Goal: Transaction & Acquisition: Purchase product/service

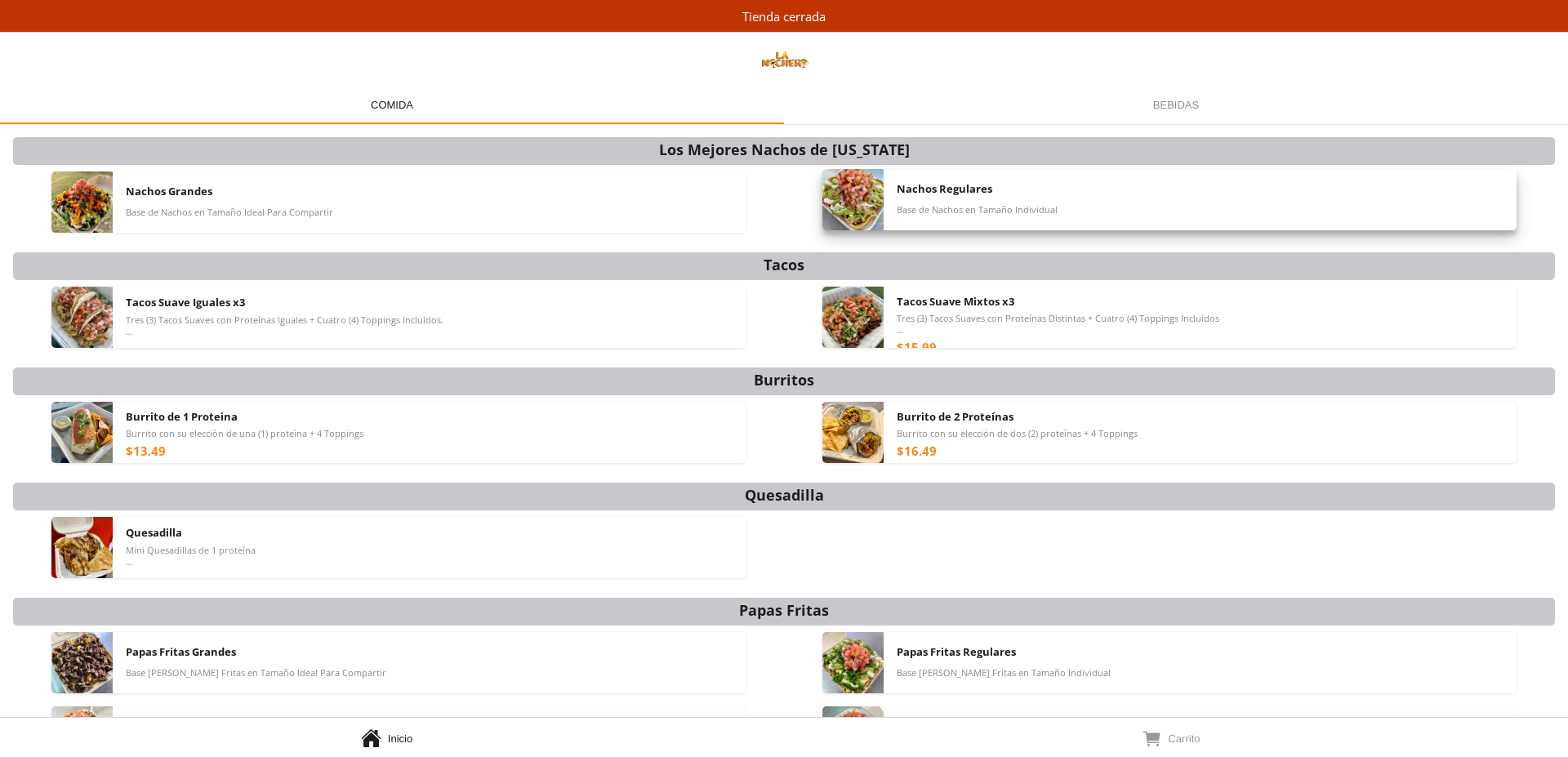
click at [924, 206] on span "Base de Nachos en Tamaño Individual" at bounding box center [978, 210] width 161 height 12
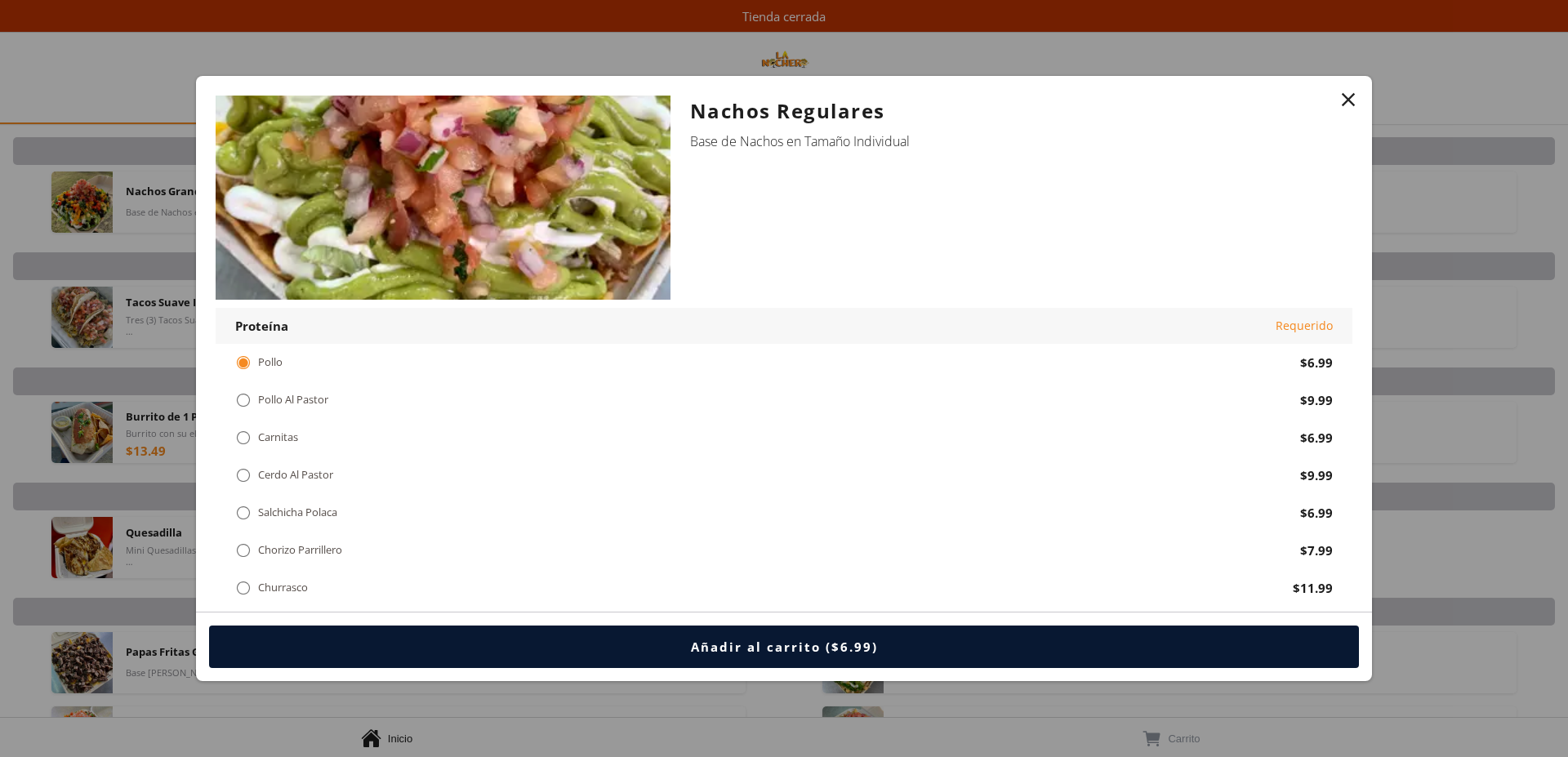
click at [1346, 101] on div "" at bounding box center [1348, 99] width 23 height 23
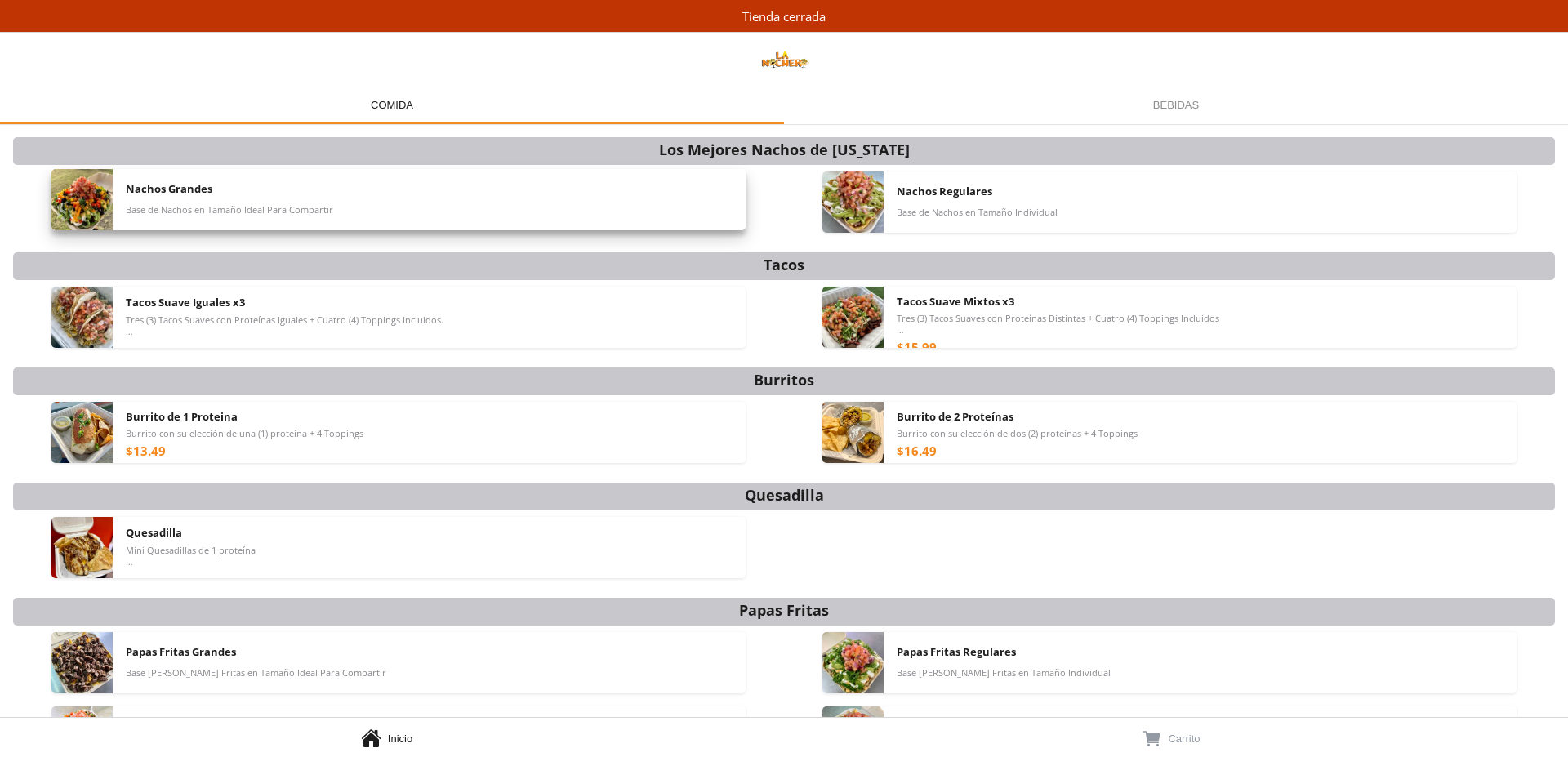
click at [172, 205] on div "Nachos Grandes Base de Nachos en Tamaño Ideal Para Compartir" at bounding box center [429, 200] width 607 height 61
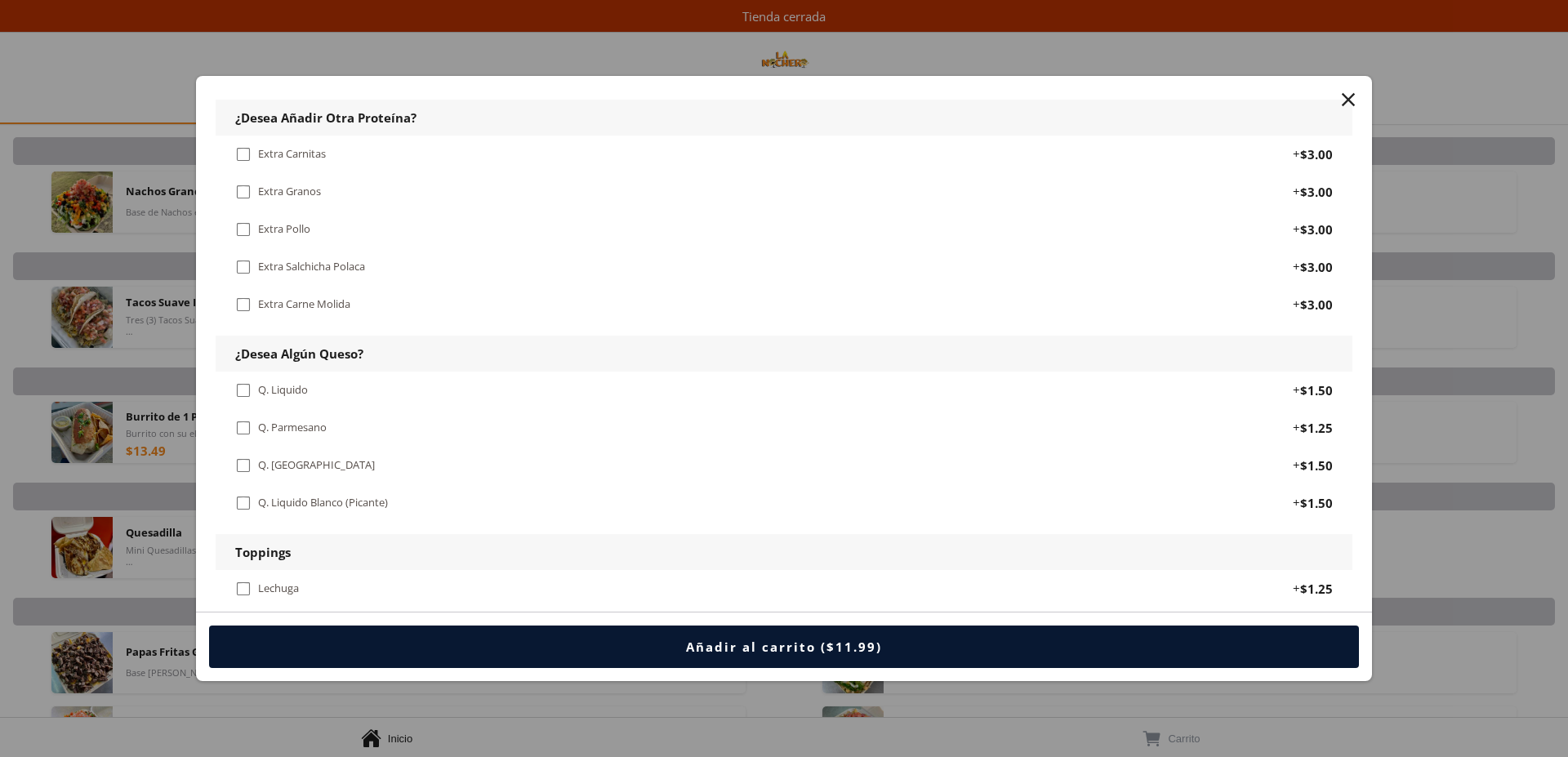
scroll to position [833, 0]
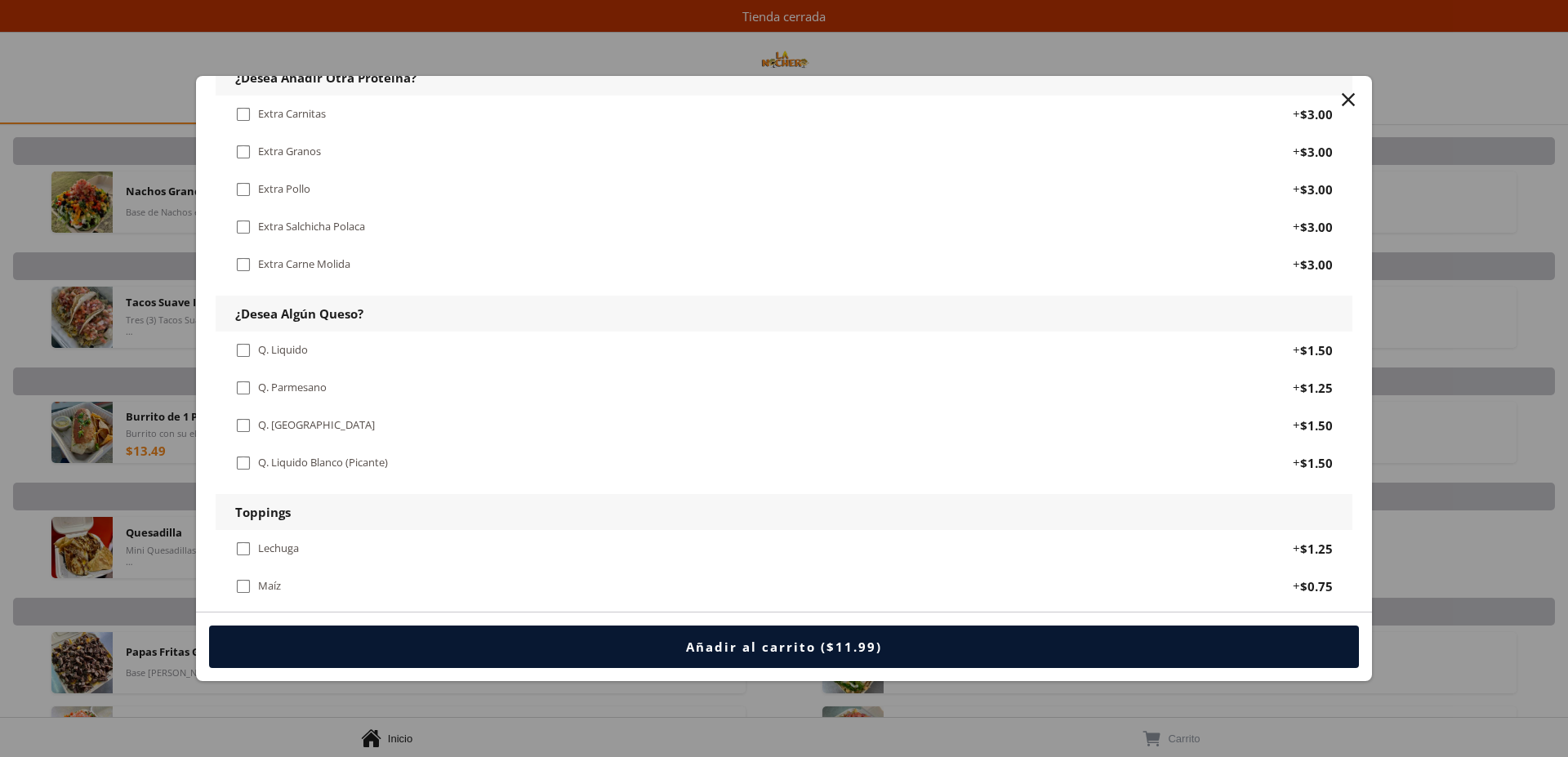
click at [241, 460] on div "" at bounding box center [243, 463] width 16 height 18
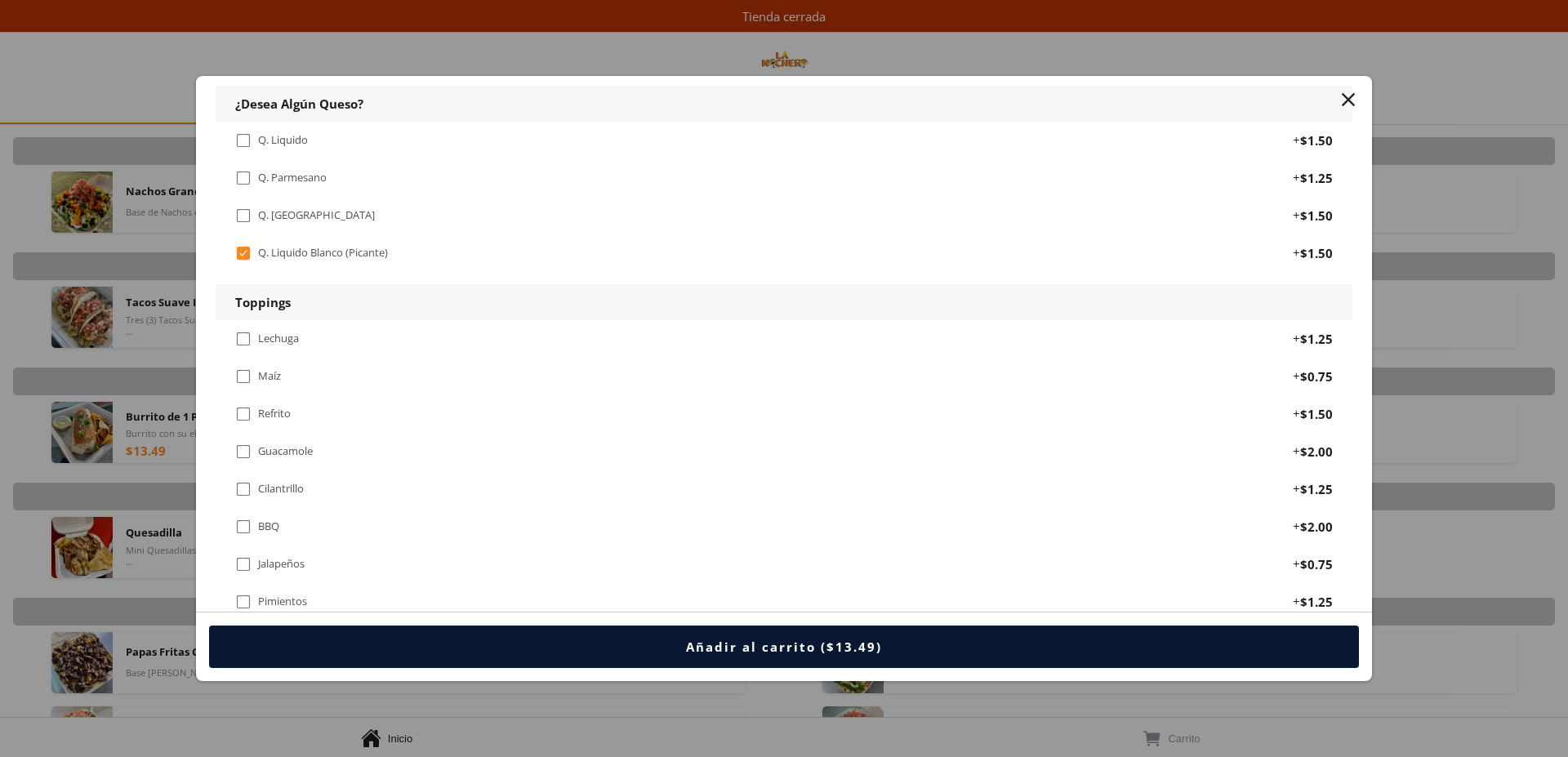
scroll to position [1083, 0]
click at [240, 375] on div "" at bounding box center [243, 373] width 16 height 18
drag, startPoint x: 243, startPoint y: 405, endPoint x: 245, endPoint y: 437, distance: 32.1
click at [243, 407] on div "" at bounding box center [243, 411] width 16 height 18
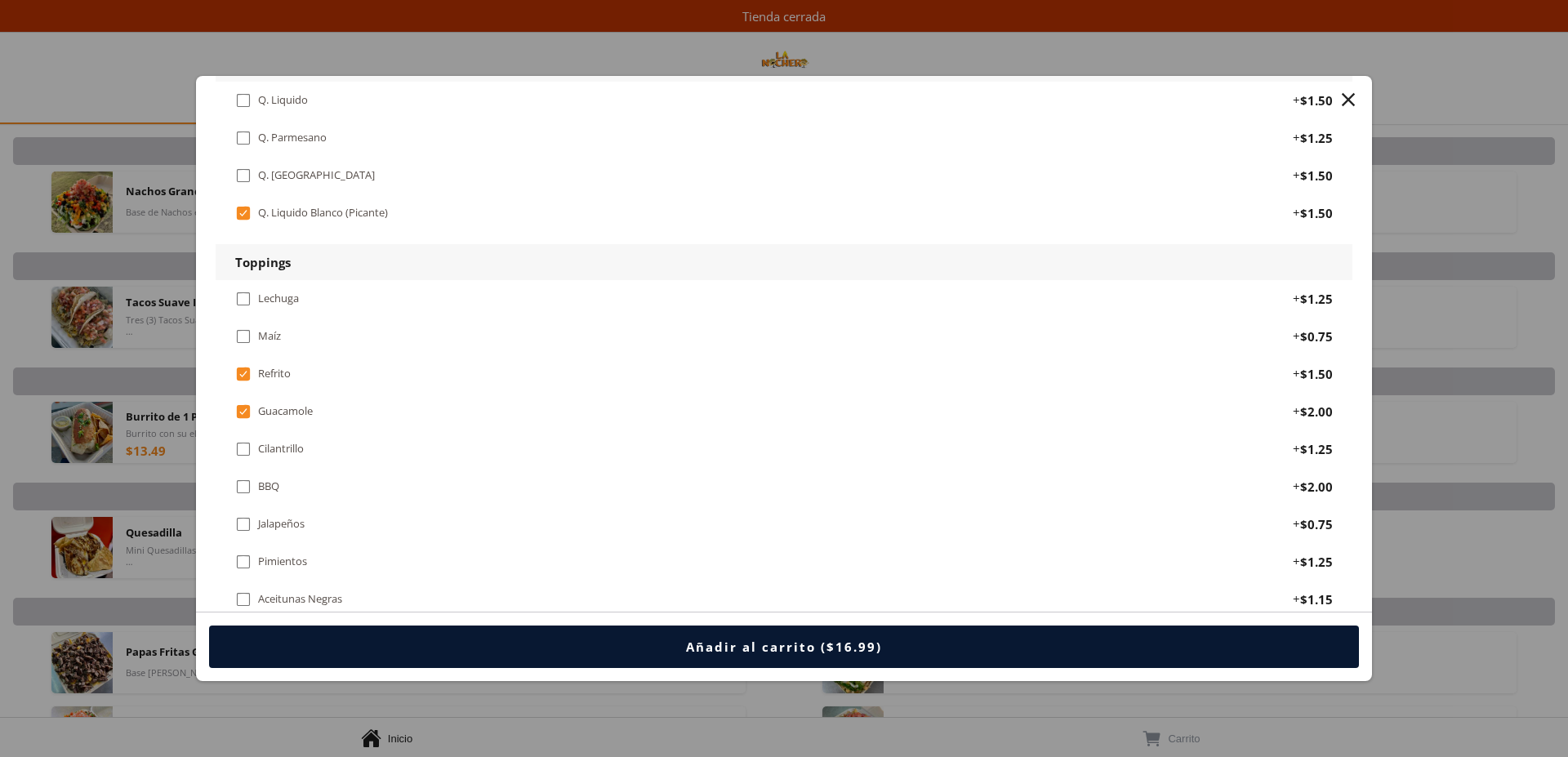
click at [245, 454] on div "" at bounding box center [243, 448] width 16 height 18
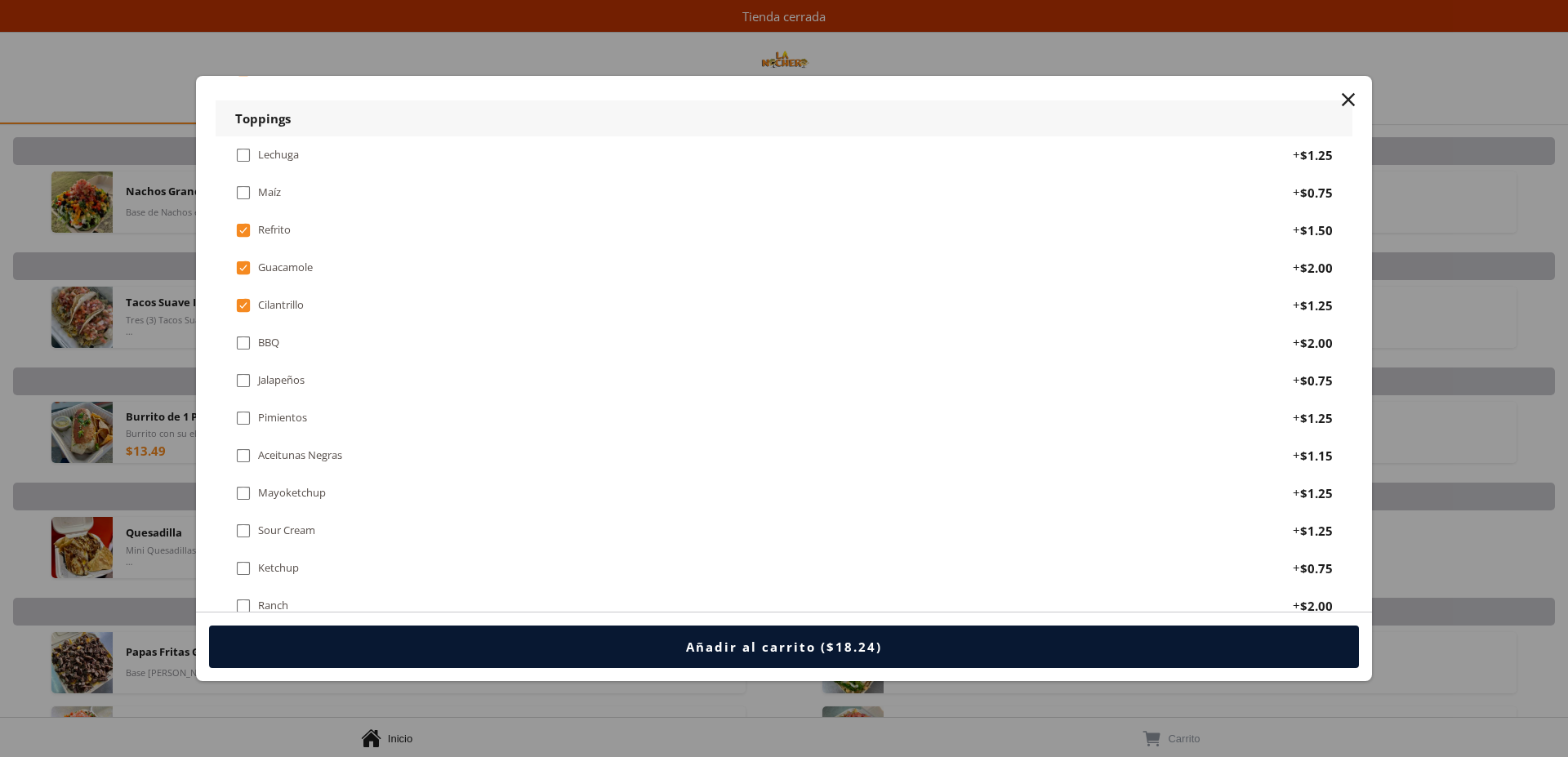
scroll to position [1250, 0]
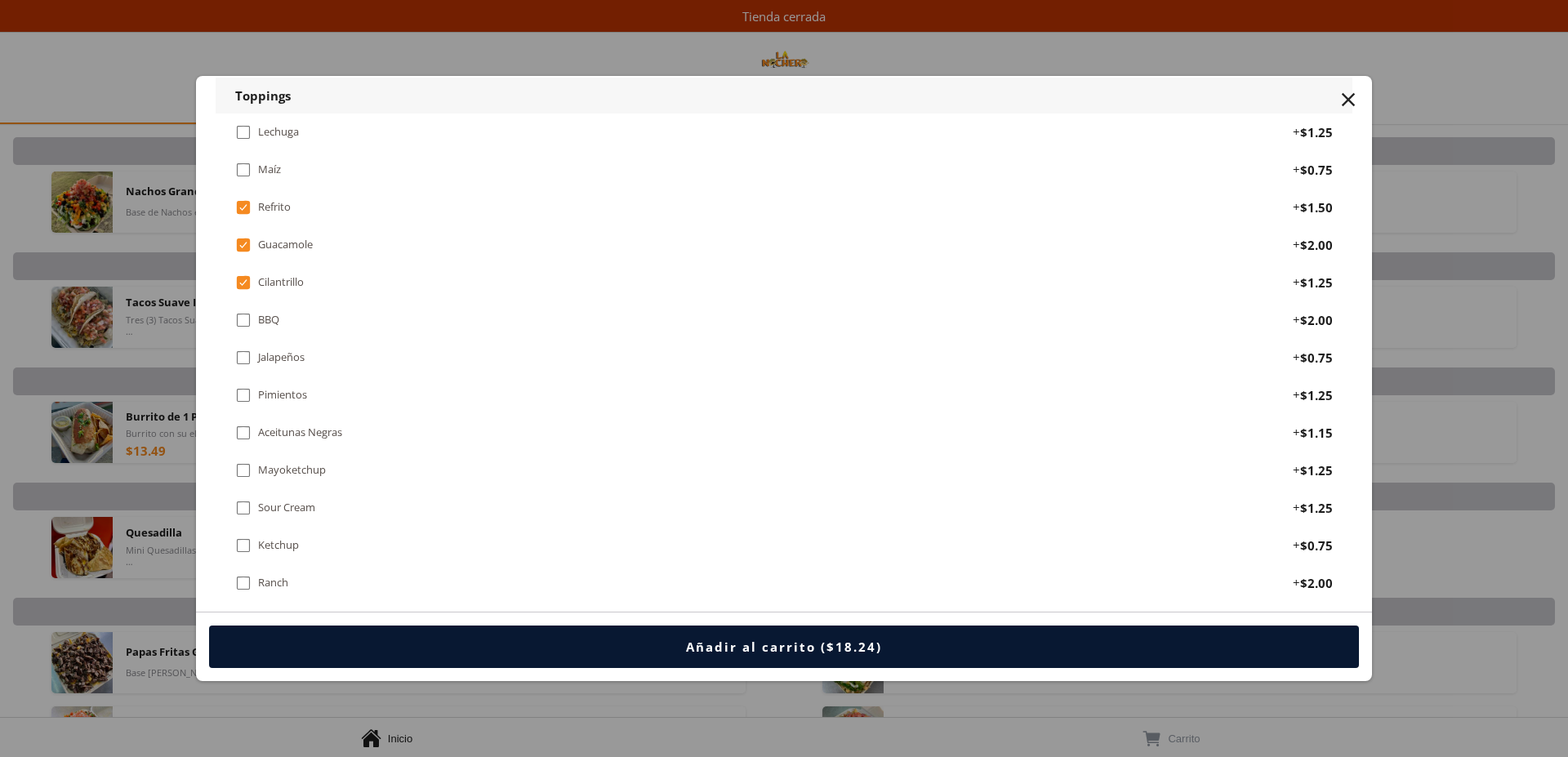
click at [247, 354] on div "" at bounding box center [243, 357] width 16 height 18
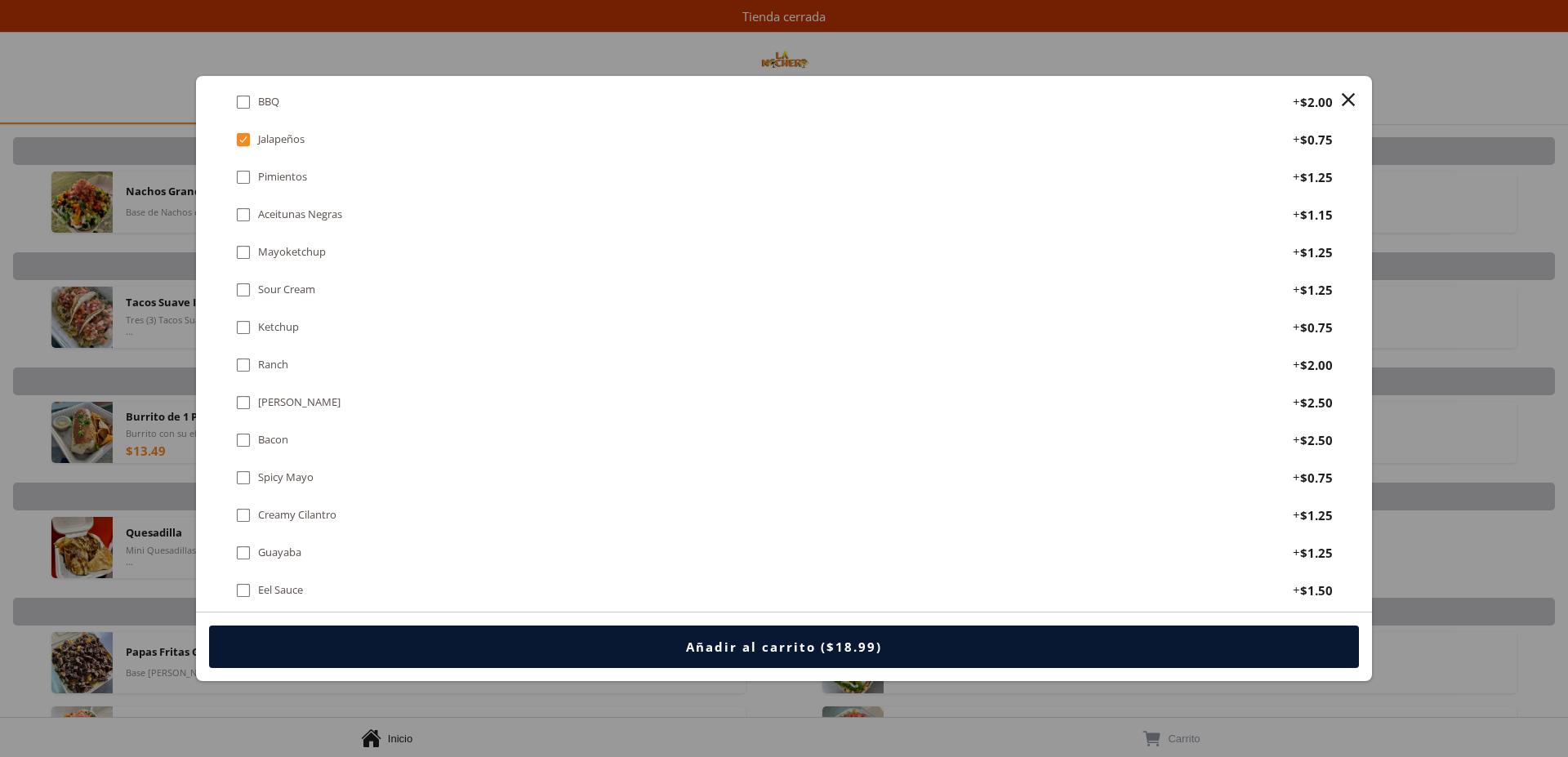
scroll to position [1500, 0]
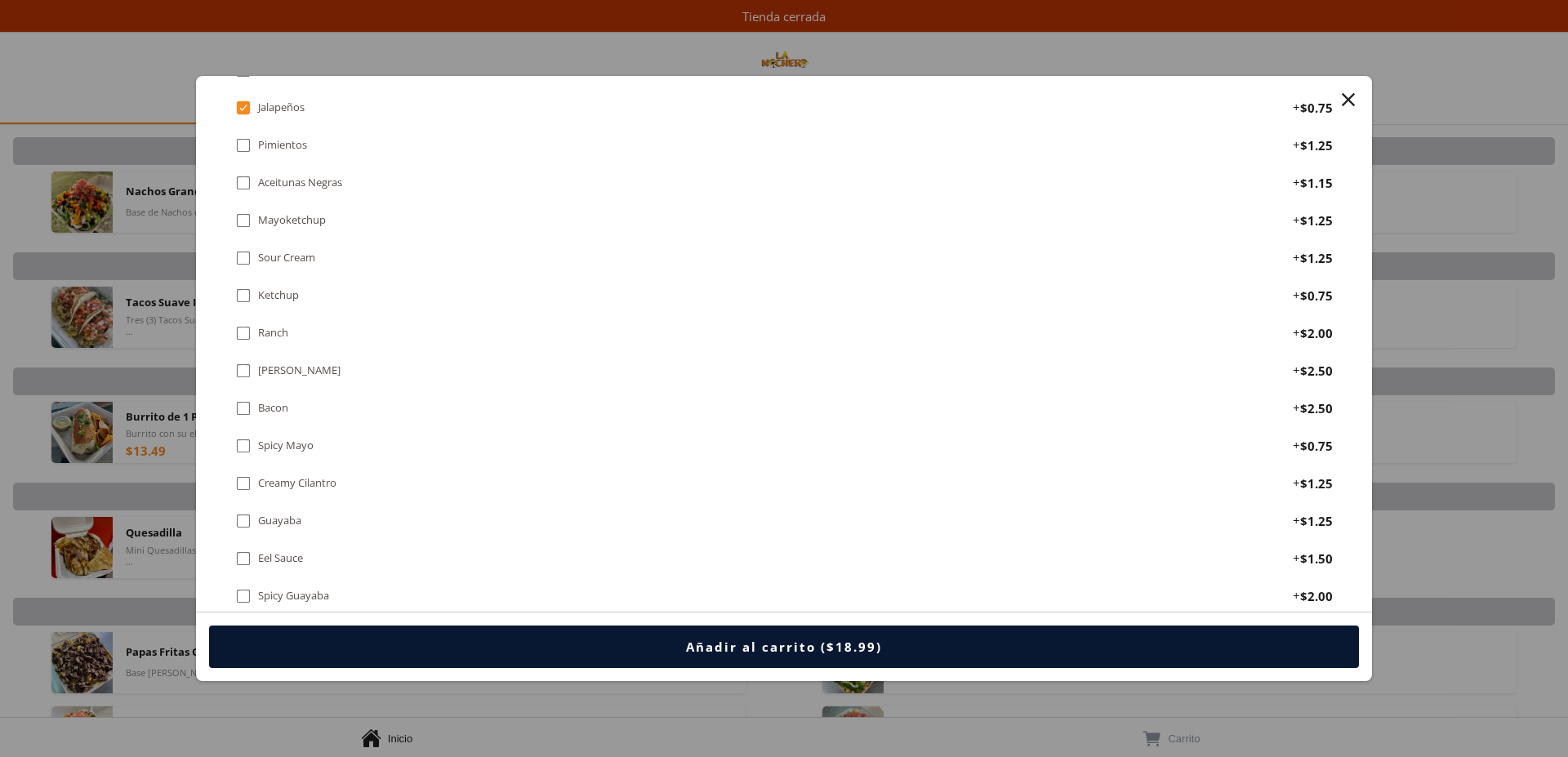
click at [242, 374] on div "" at bounding box center [243, 371] width 16 height 18
click at [241, 482] on div "" at bounding box center [243, 483] width 16 height 18
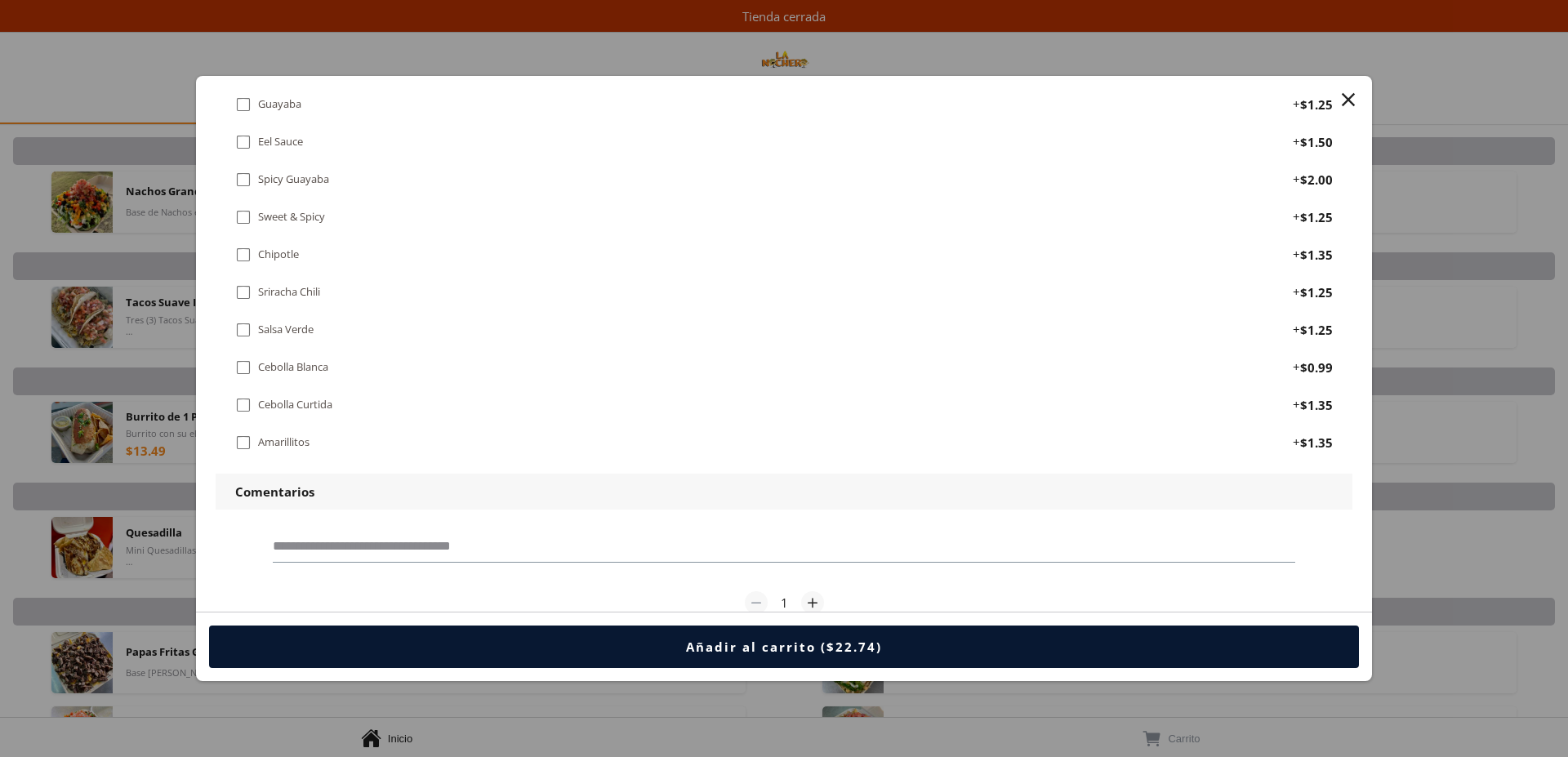
scroll to position [1963, 0]
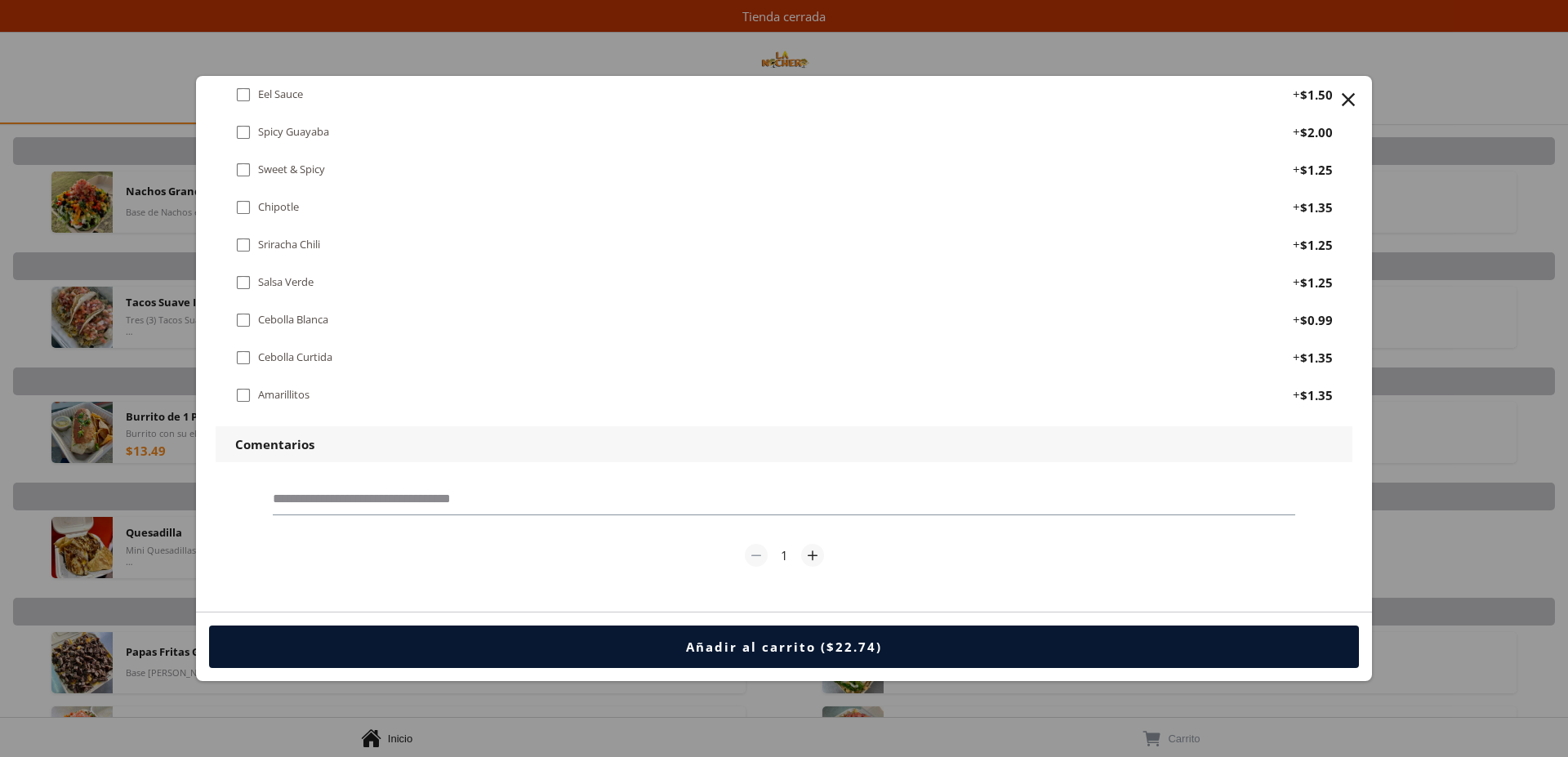
click at [1350, 106] on div "" at bounding box center [1348, 99] width 23 height 23
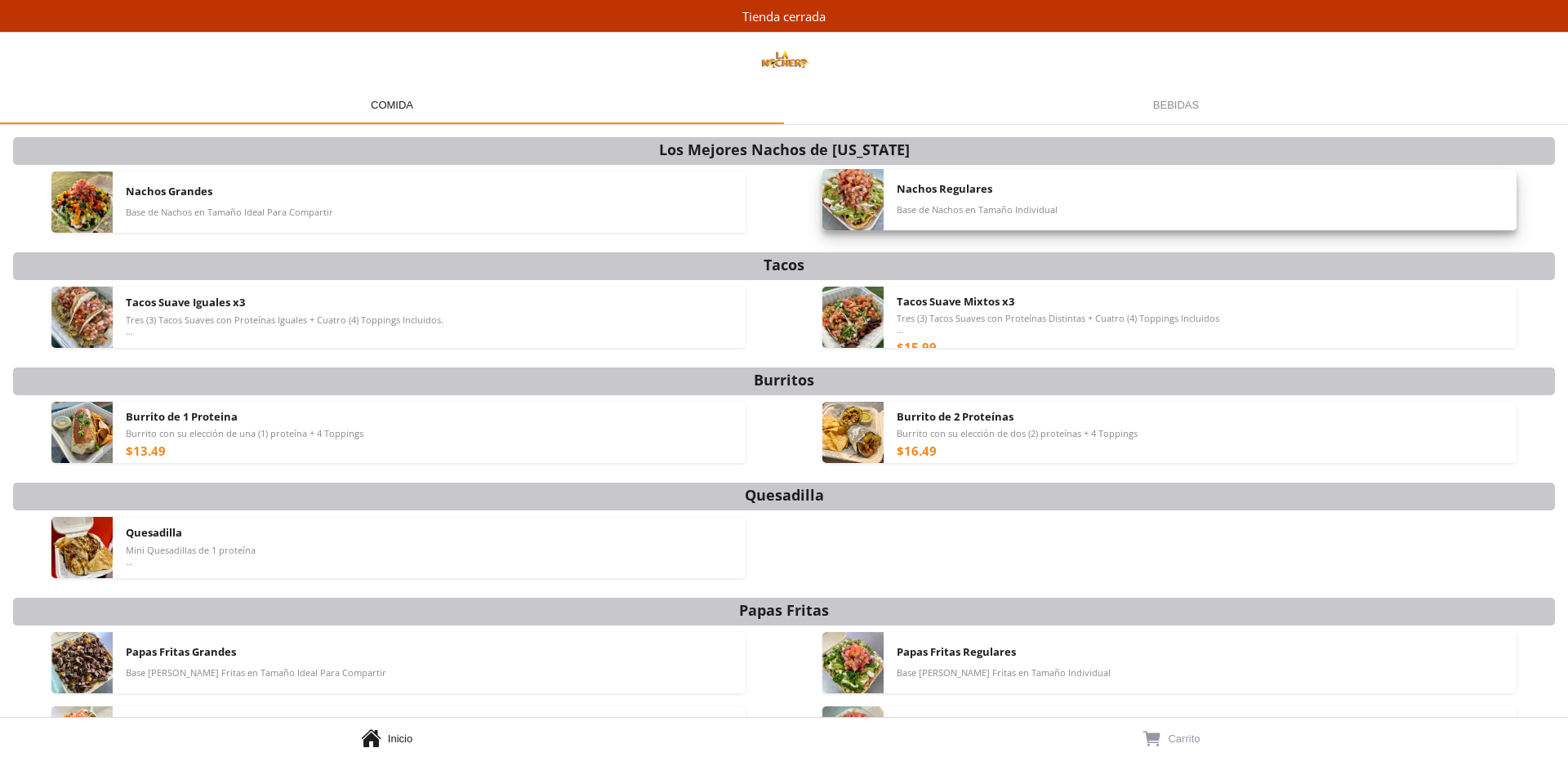
click at [955, 199] on div "Nachos Regulares Base de Nachos en Tamaño Individual" at bounding box center [1201, 200] width 607 height 61
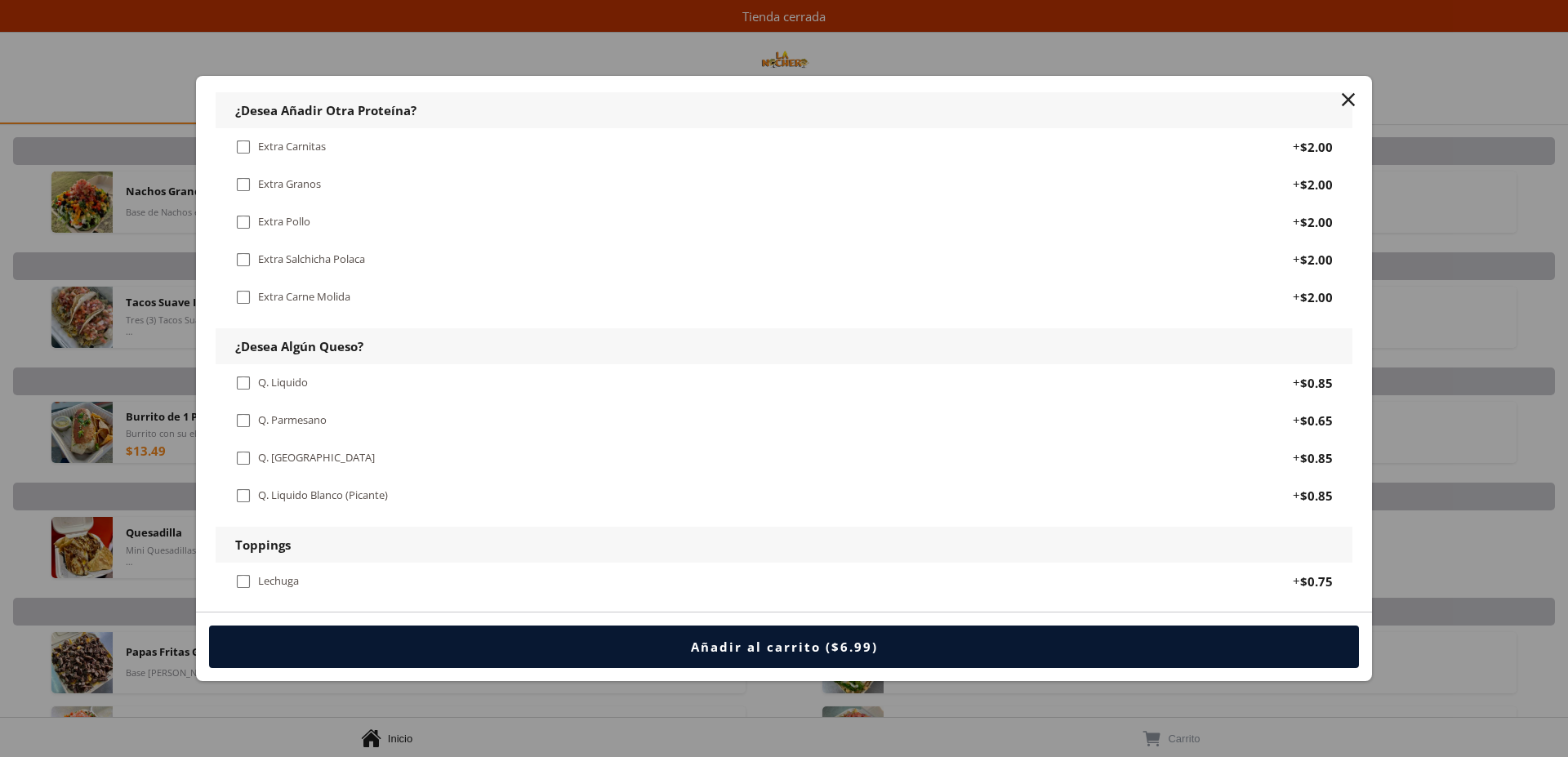
scroll to position [833, 0]
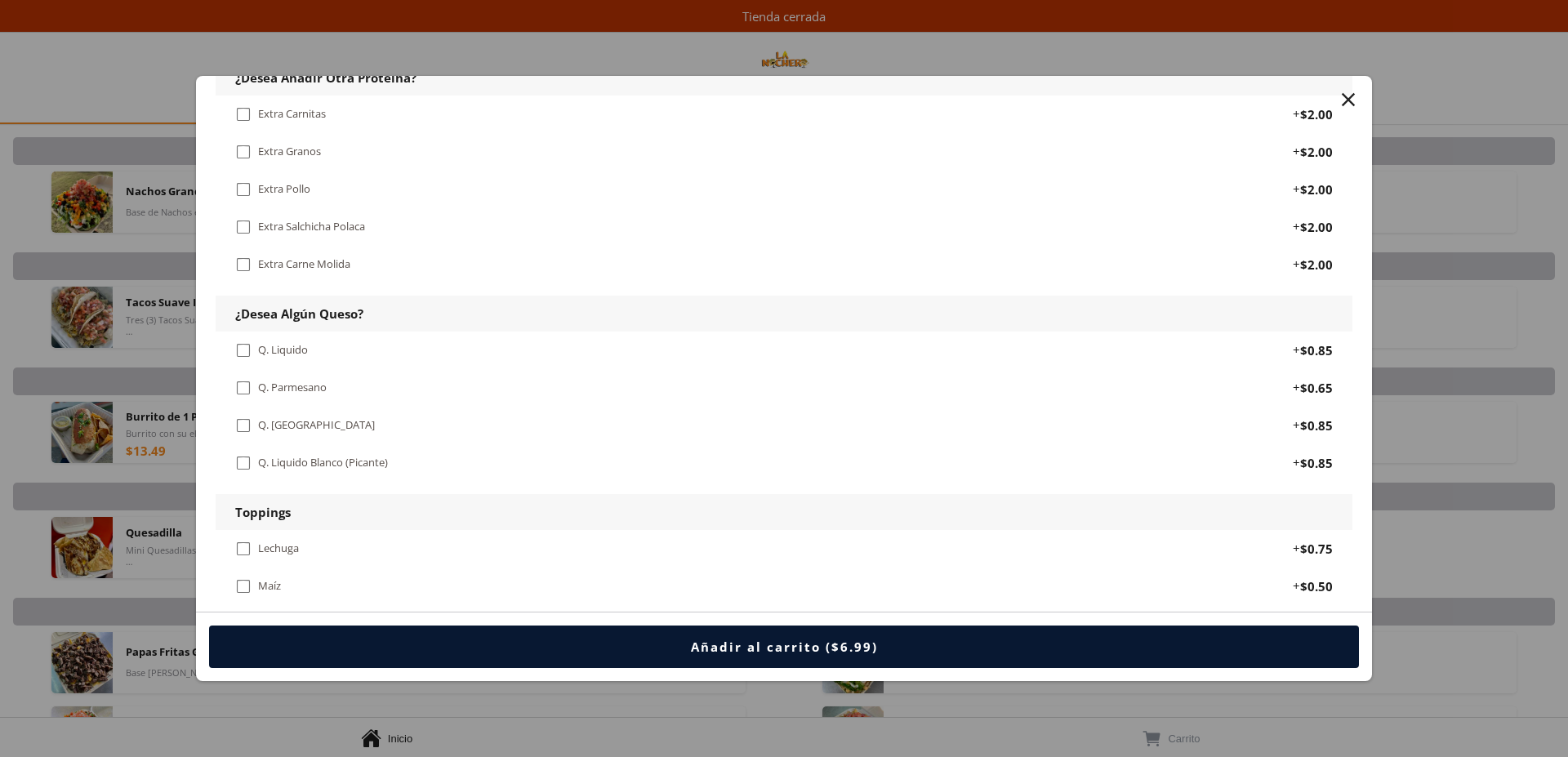
click at [242, 347] on div "" at bounding box center [243, 350] width 16 height 18
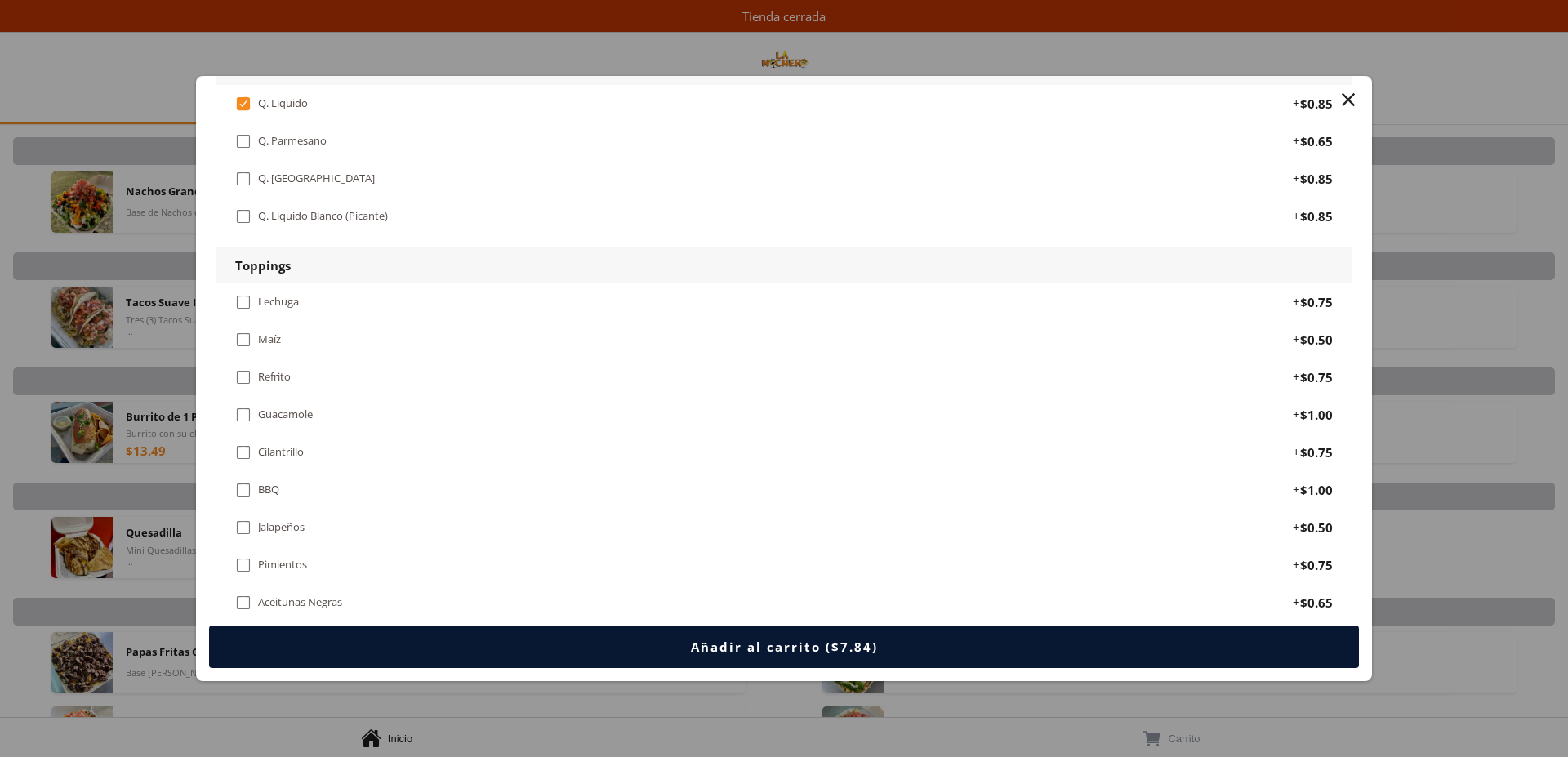
scroll to position [1083, 0]
click at [249, 375] on div "" at bounding box center [243, 373] width 16 height 18
click at [246, 412] on div "" at bounding box center [243, 411] width 16 height 18
click at [246, 450] on div "" at bounding box center [243, 448] width 16 height 18
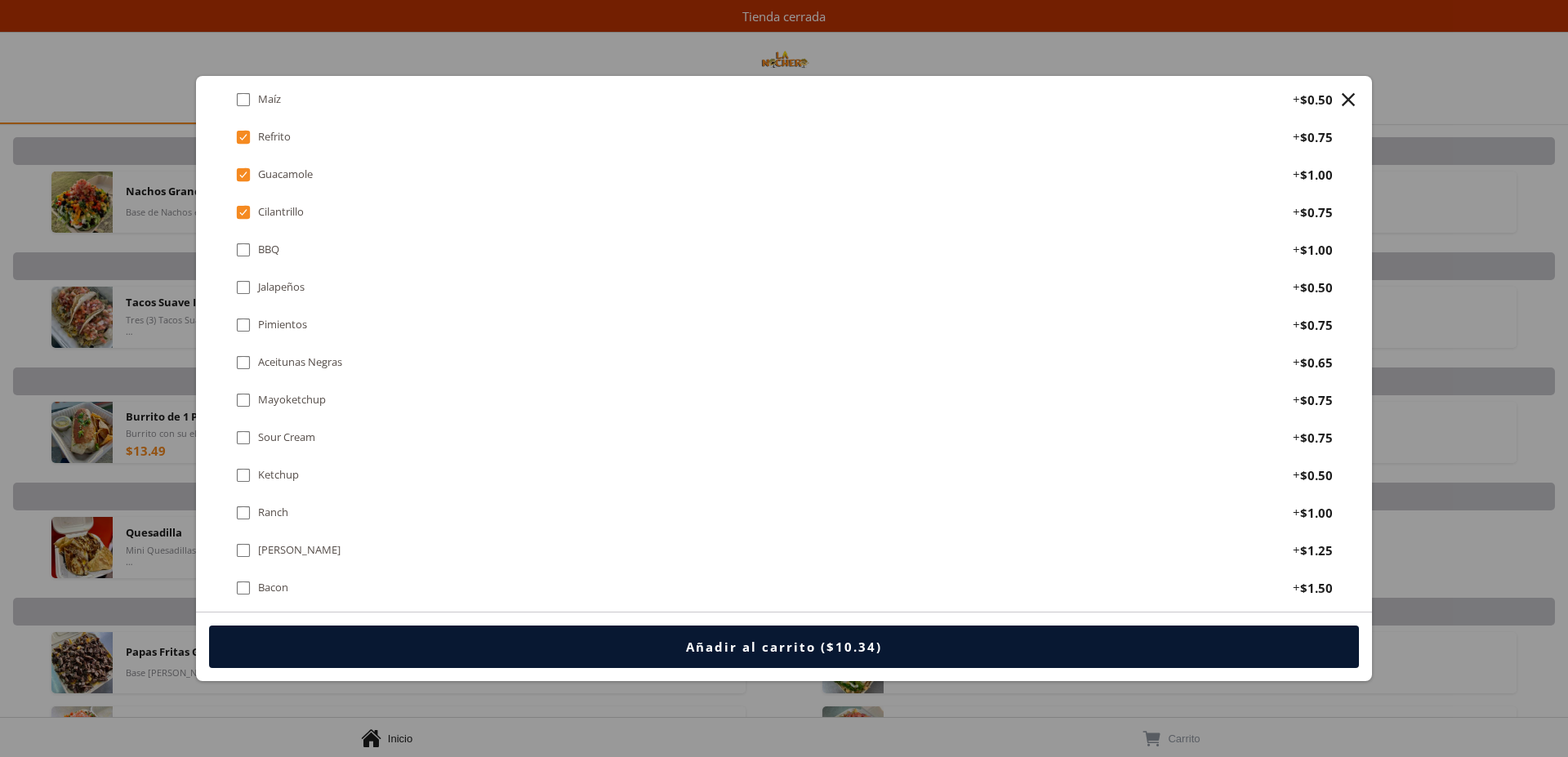
scroll to position [1333, 0]
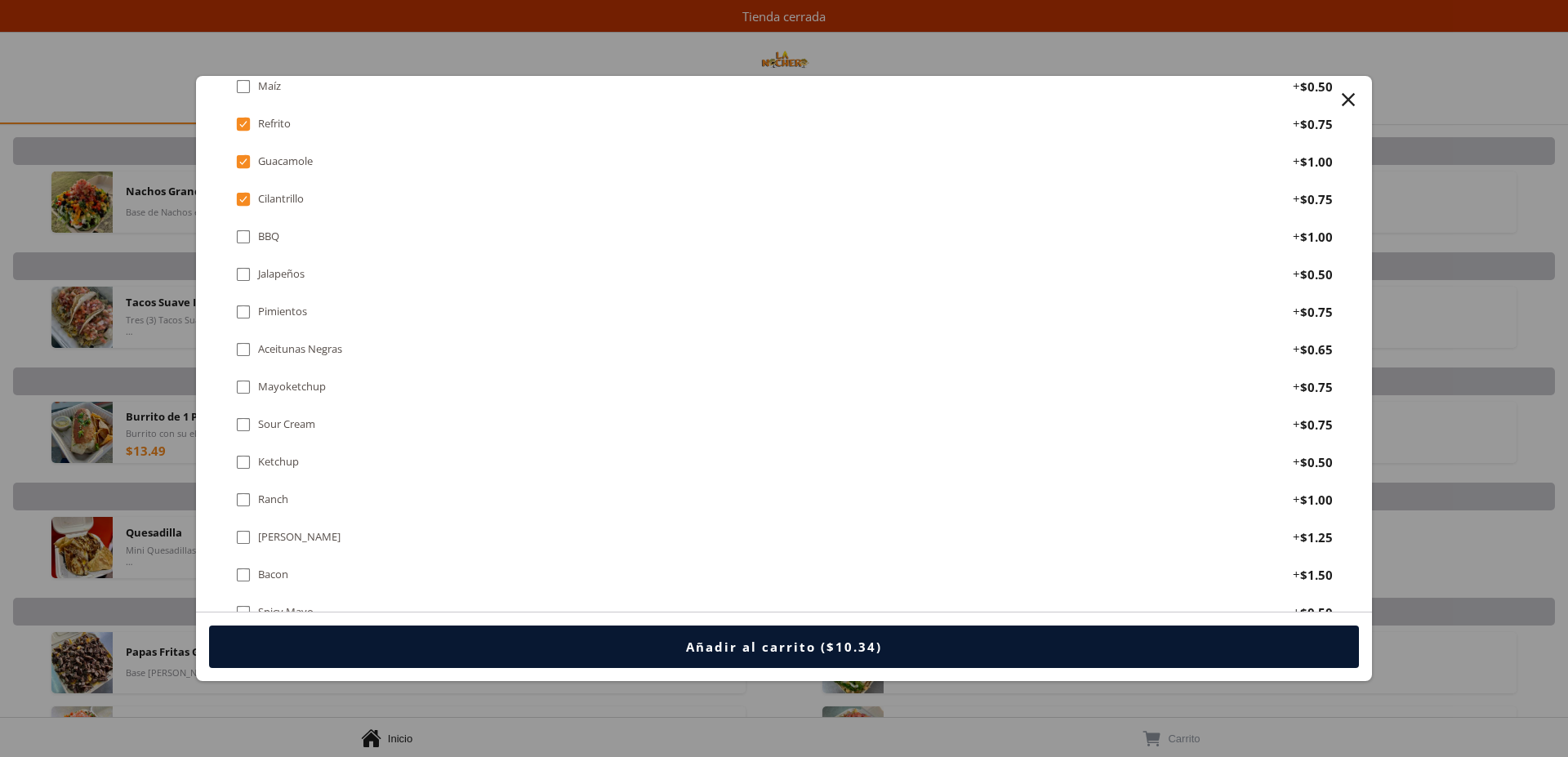
click at [244, 278] on div "" at bounding box center [243, 274] width 16 height 18
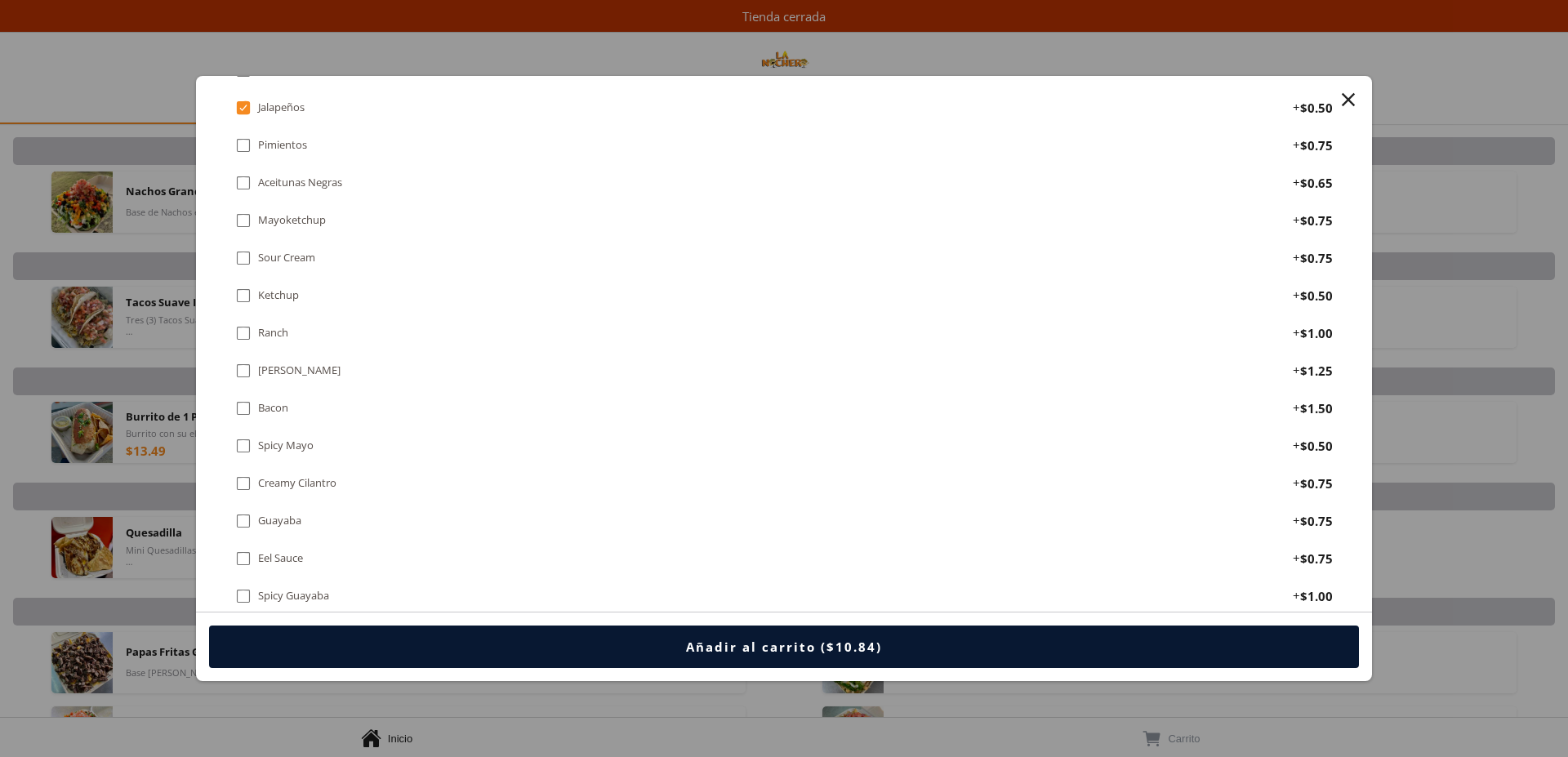
click at [239, 252] on div "" at bounding box center [243, 257] width 16 height 18
click at [245, 372] on div "" at bounding box center [243, 371] width 16 height 18
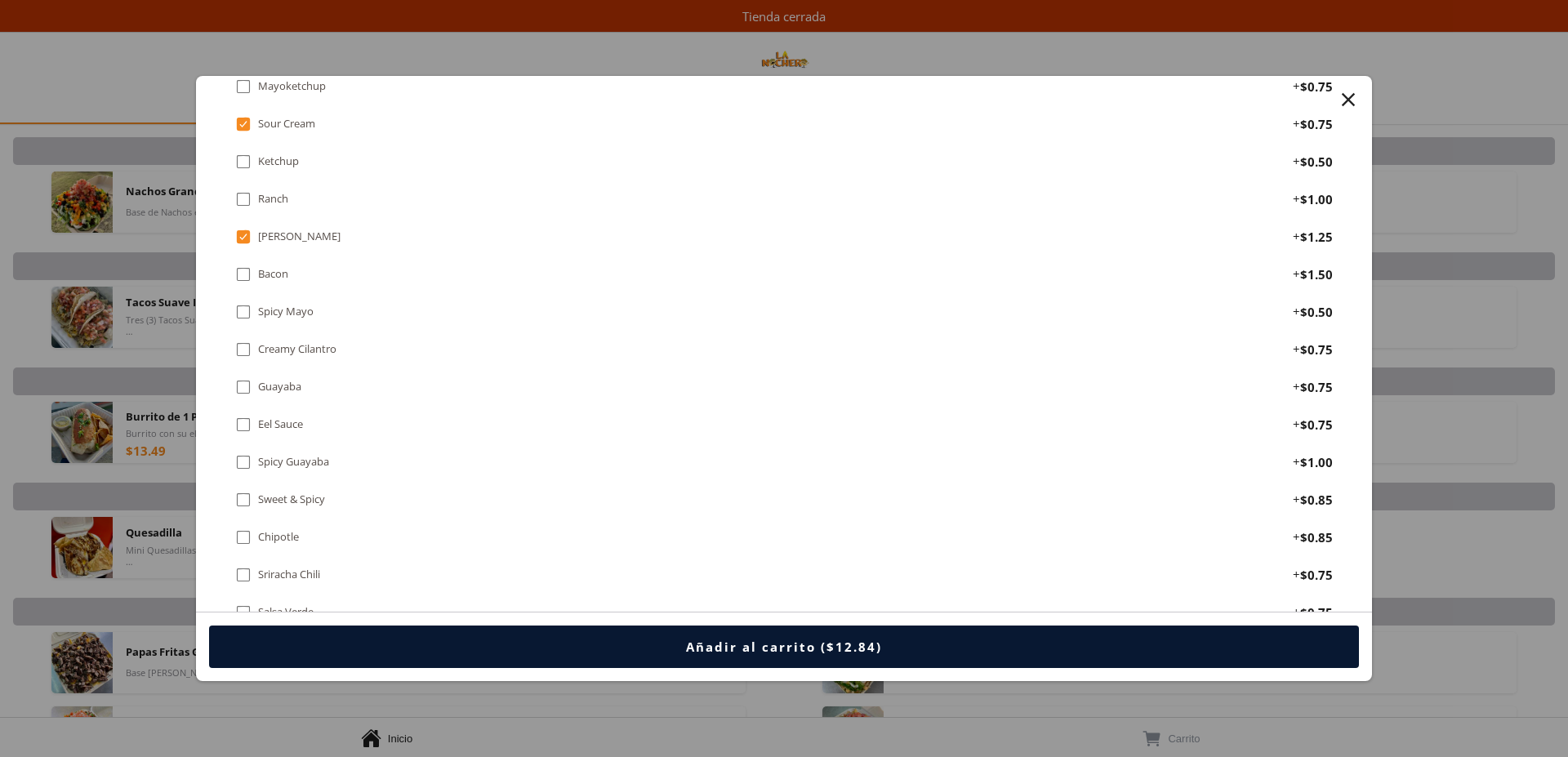
scroll to position [1666, 0]
click at [245, 317] on div "" at bounding box center [243, 316] width 16 height 18
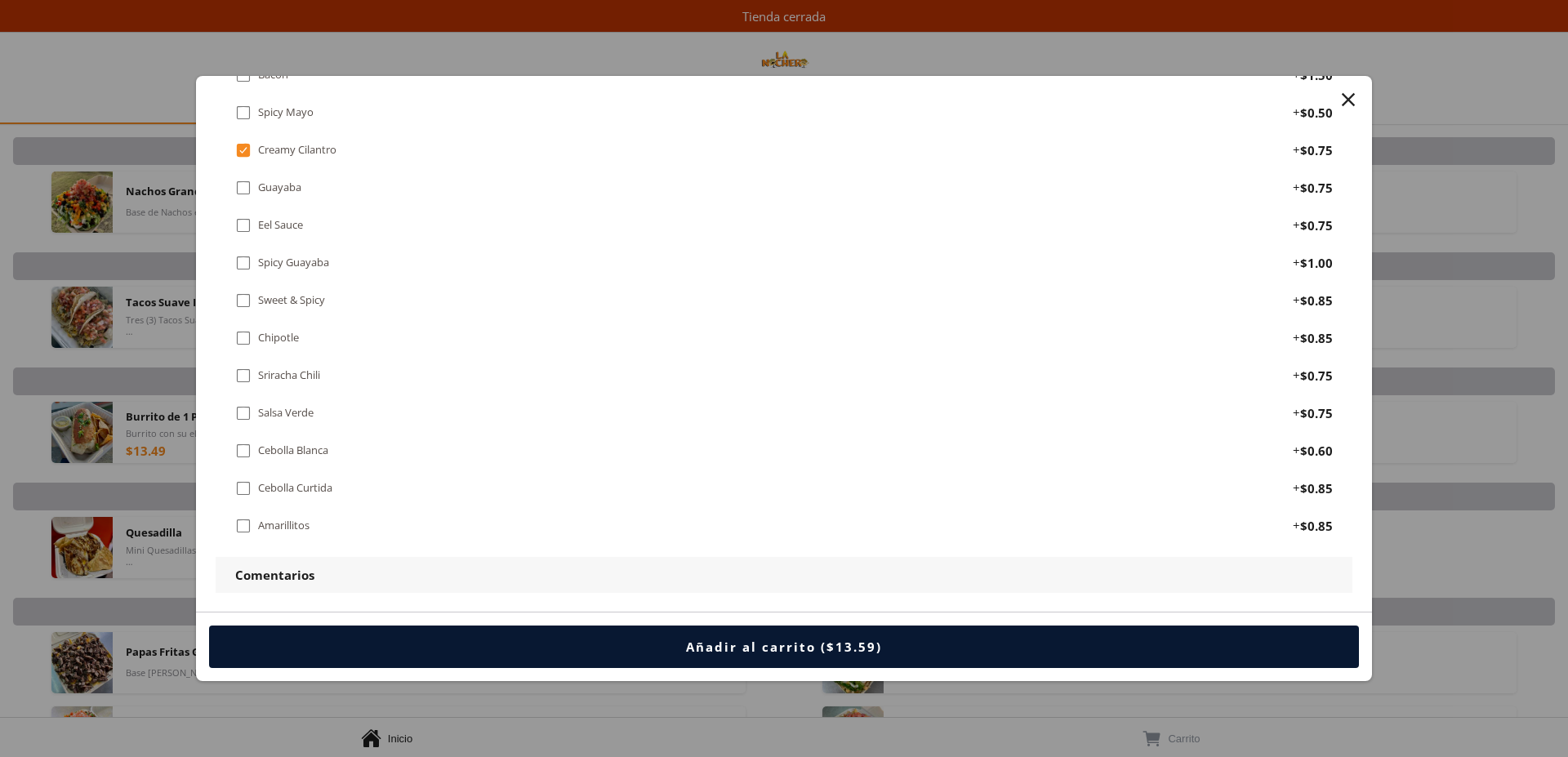
scroll to position [1916, 0]
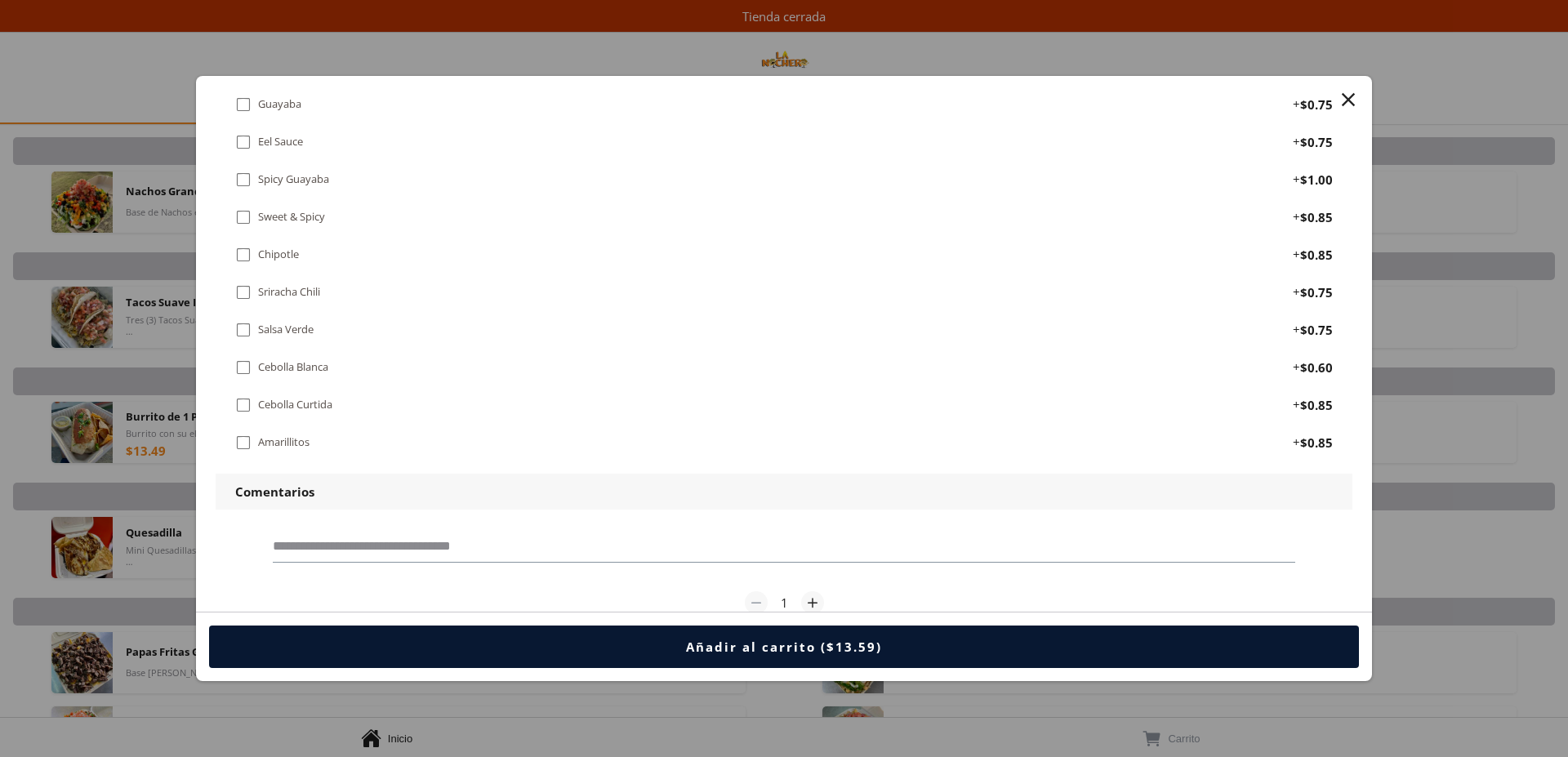
click at [246, 329] on div "" at bounding box center [243, 329] width 16 height 18
click at [244, 406] on div "" at bounding box center [243, 404] width 16 height 18
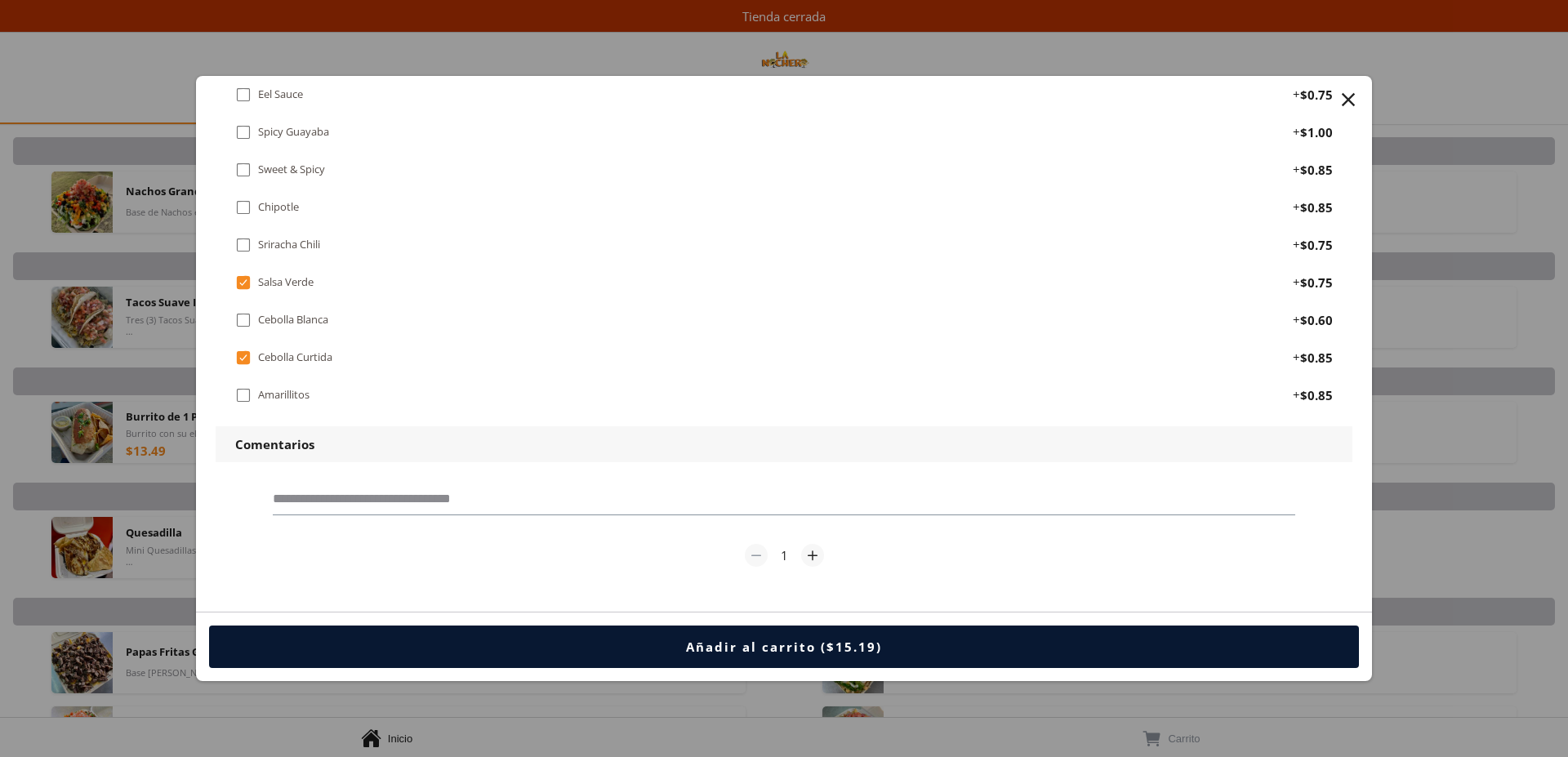
click at [1345, 97] on div "" at bounding box center [1348, 99] width 23 height 23
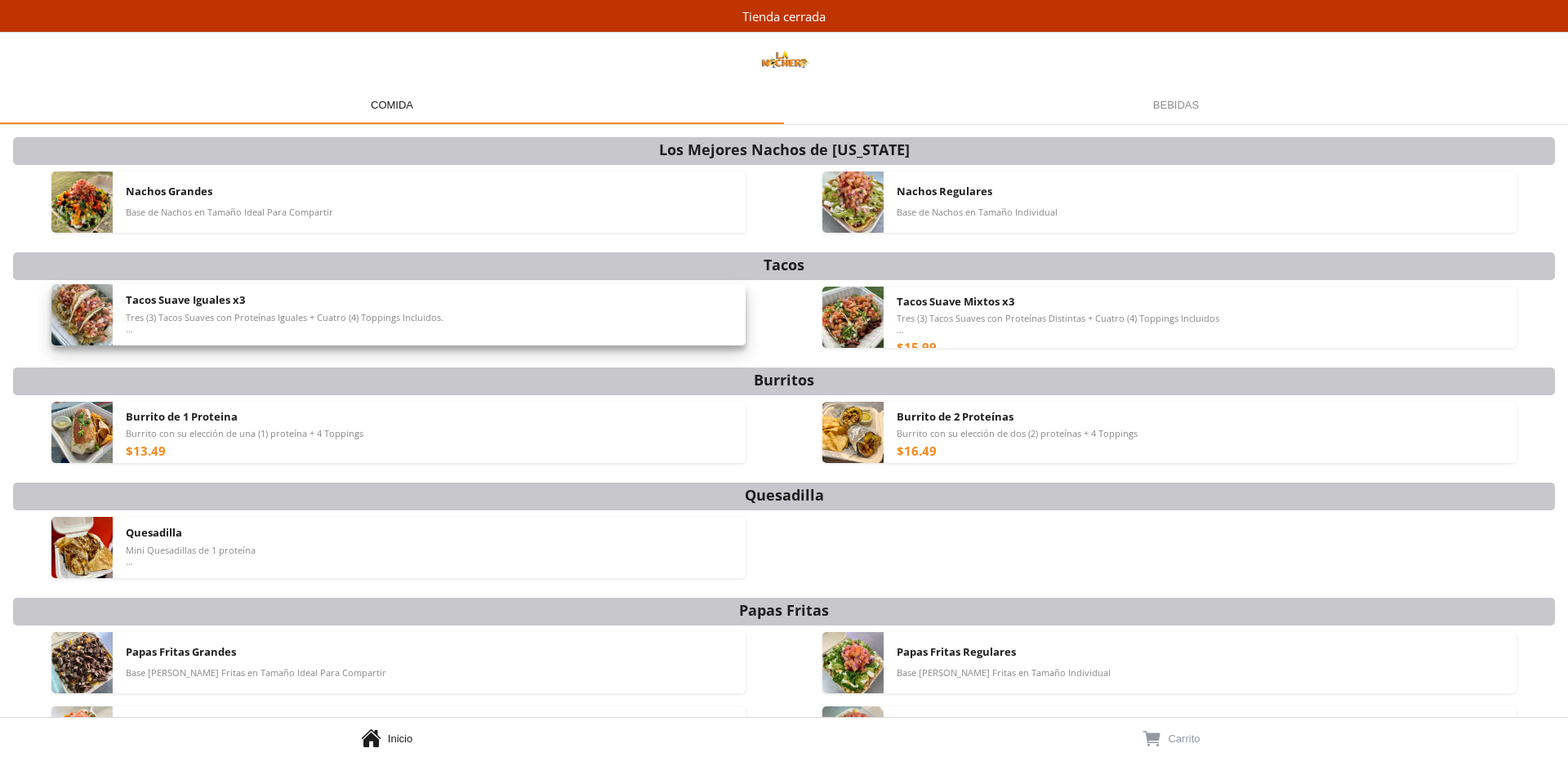
click at [203, 319] on span "Tres (3) Tacos Suaves con Proteínas Iguales + Cuatro (4) Toppings Incluidos. *T…" at bounding box center [284, 323] width 318 height 23
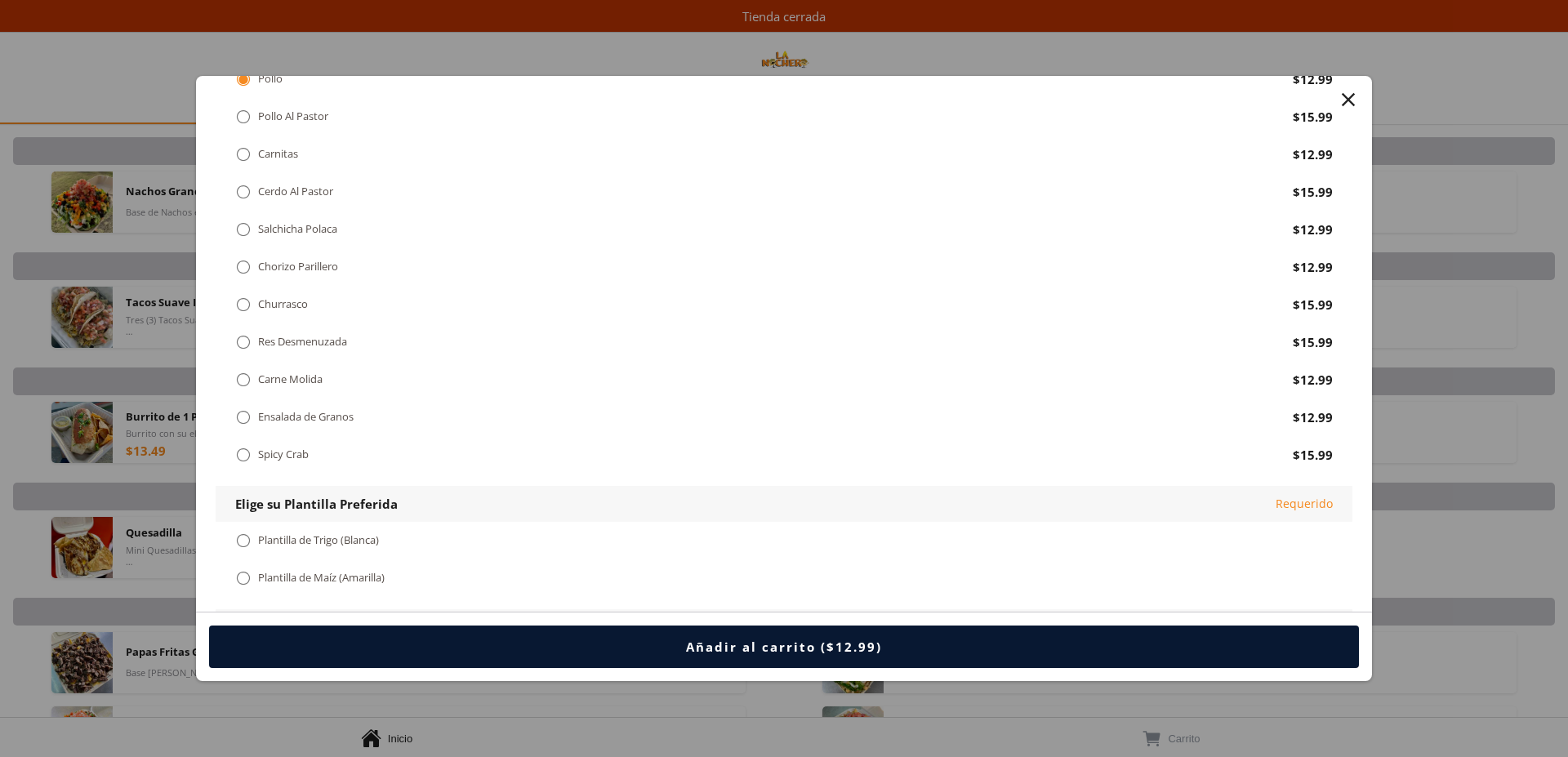
scroll to position [250, 0]
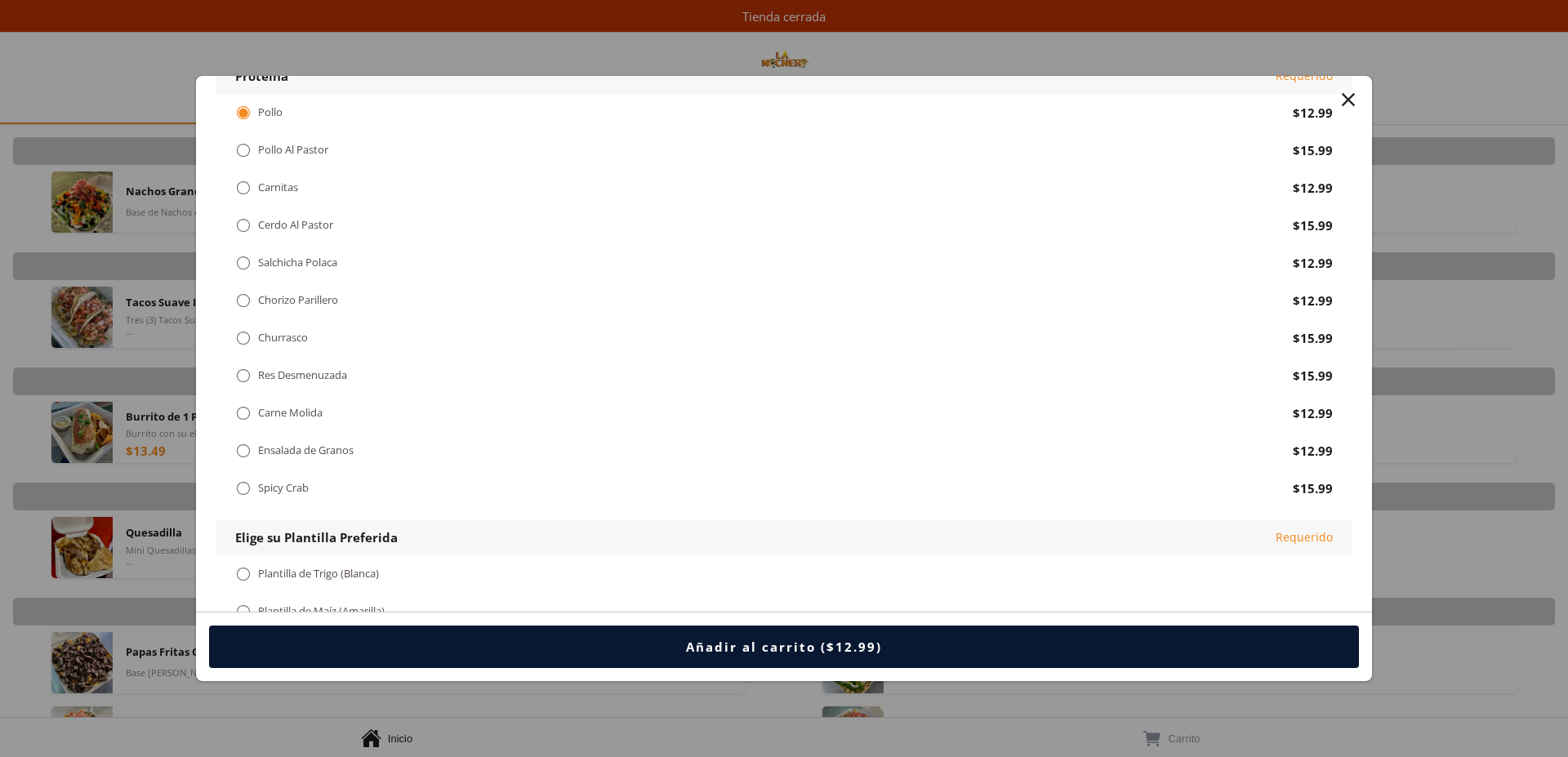
click at [242, 372] on div "" at bounding box center [243, 375] width 16 height 18
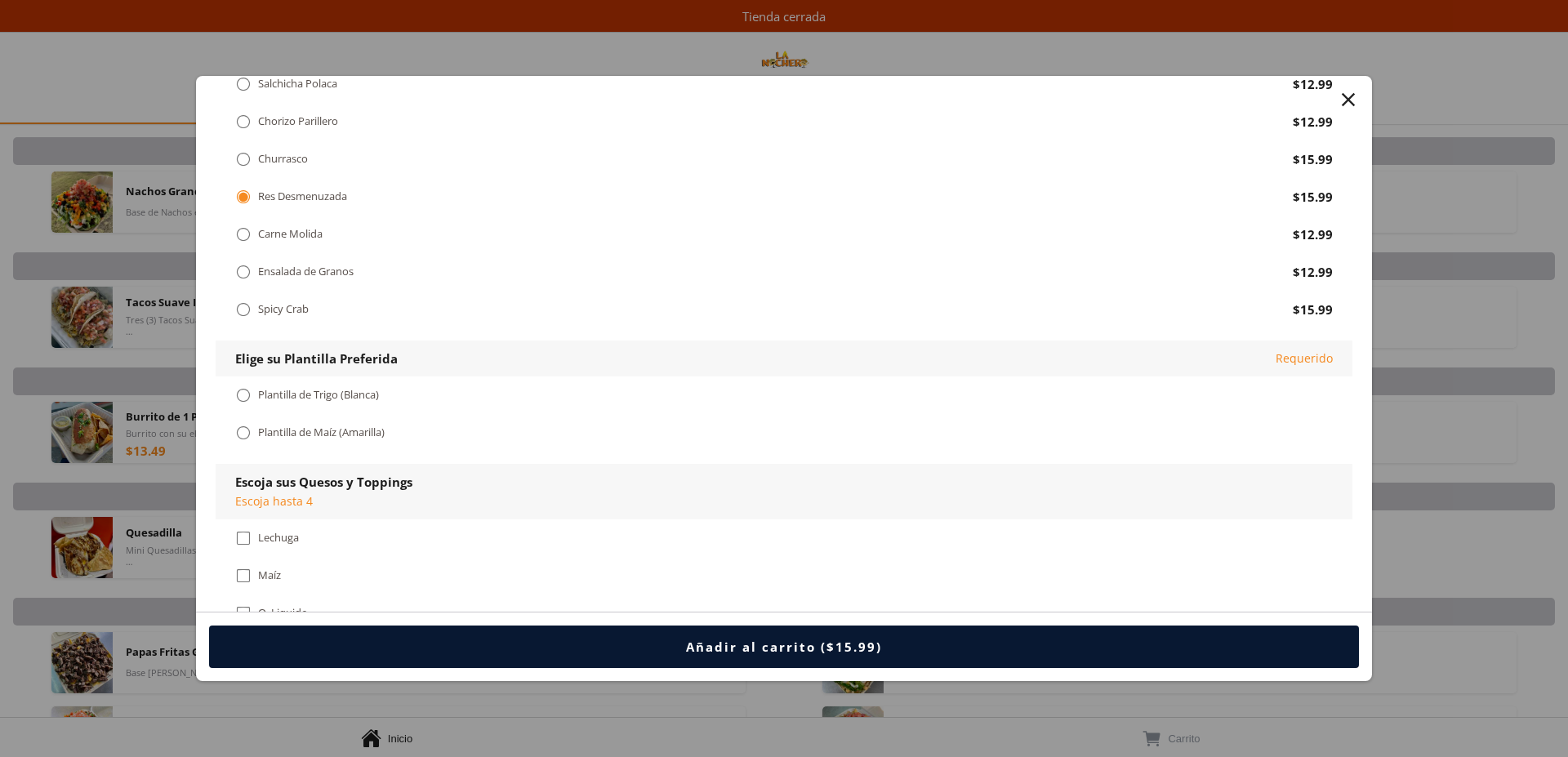
scroll to position [500, 0]
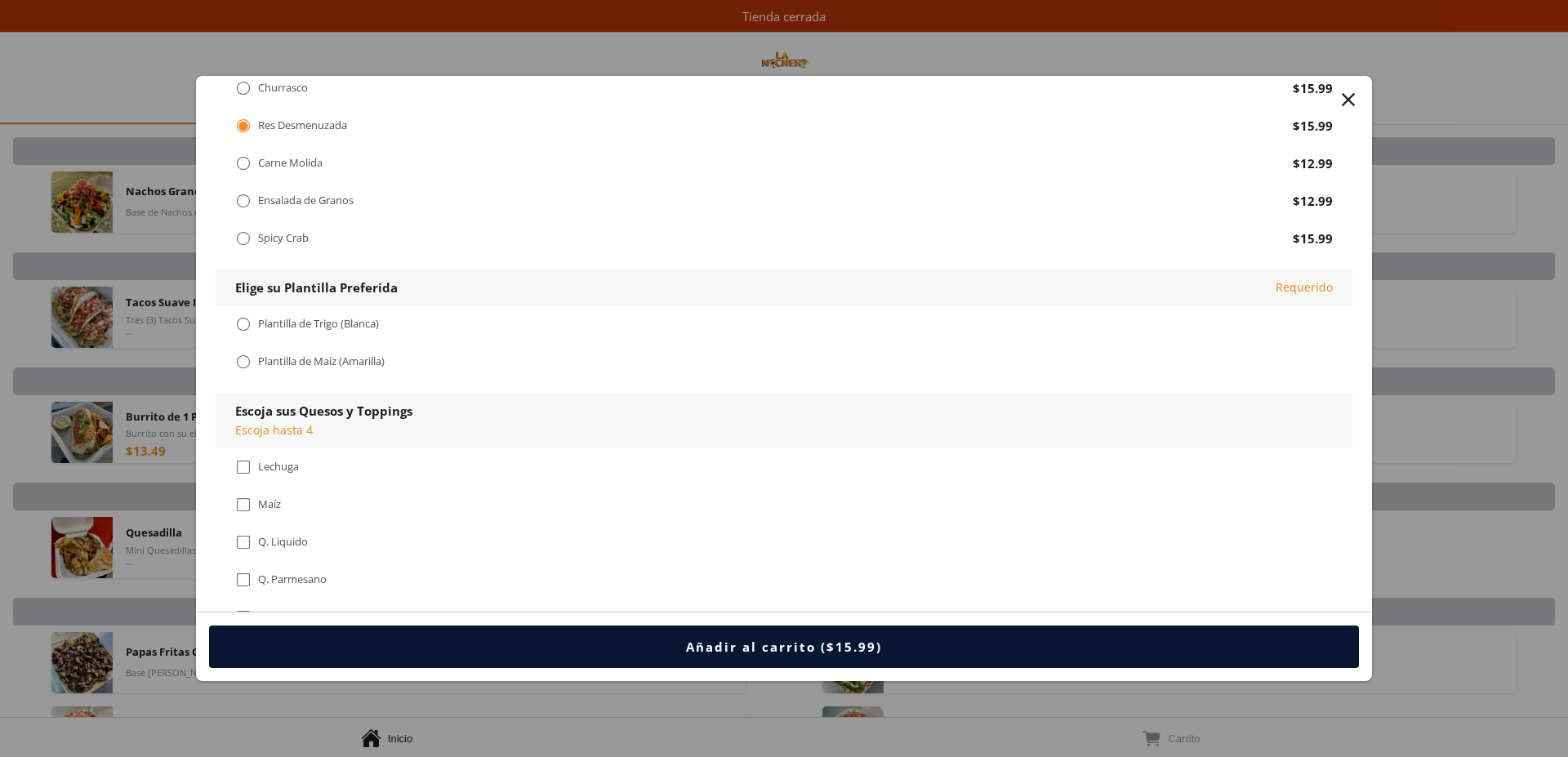
click at [242, 364] on div "" at bounding box center [243, 361] width 16 height 18
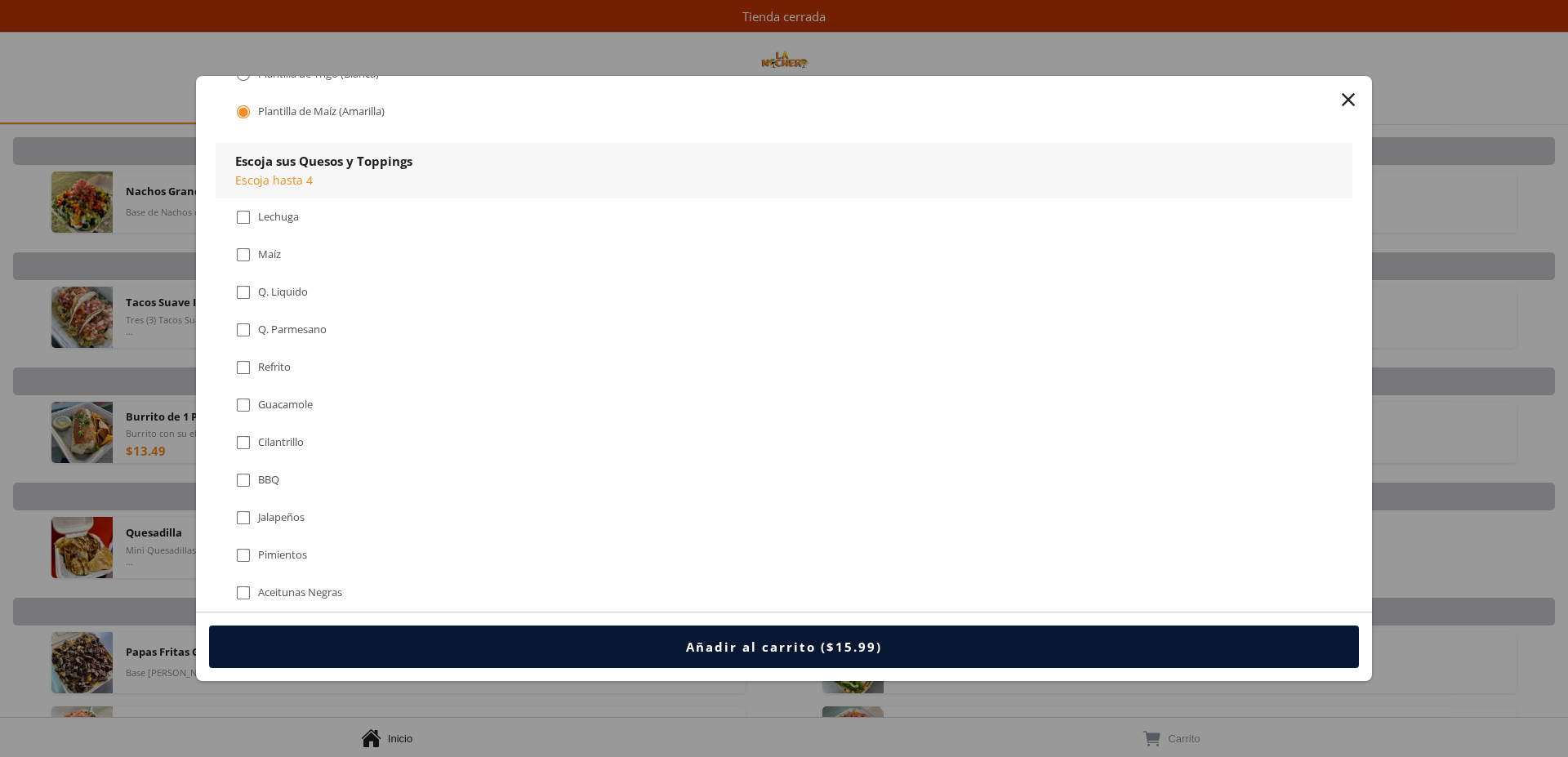
scroll to position [833, 0]
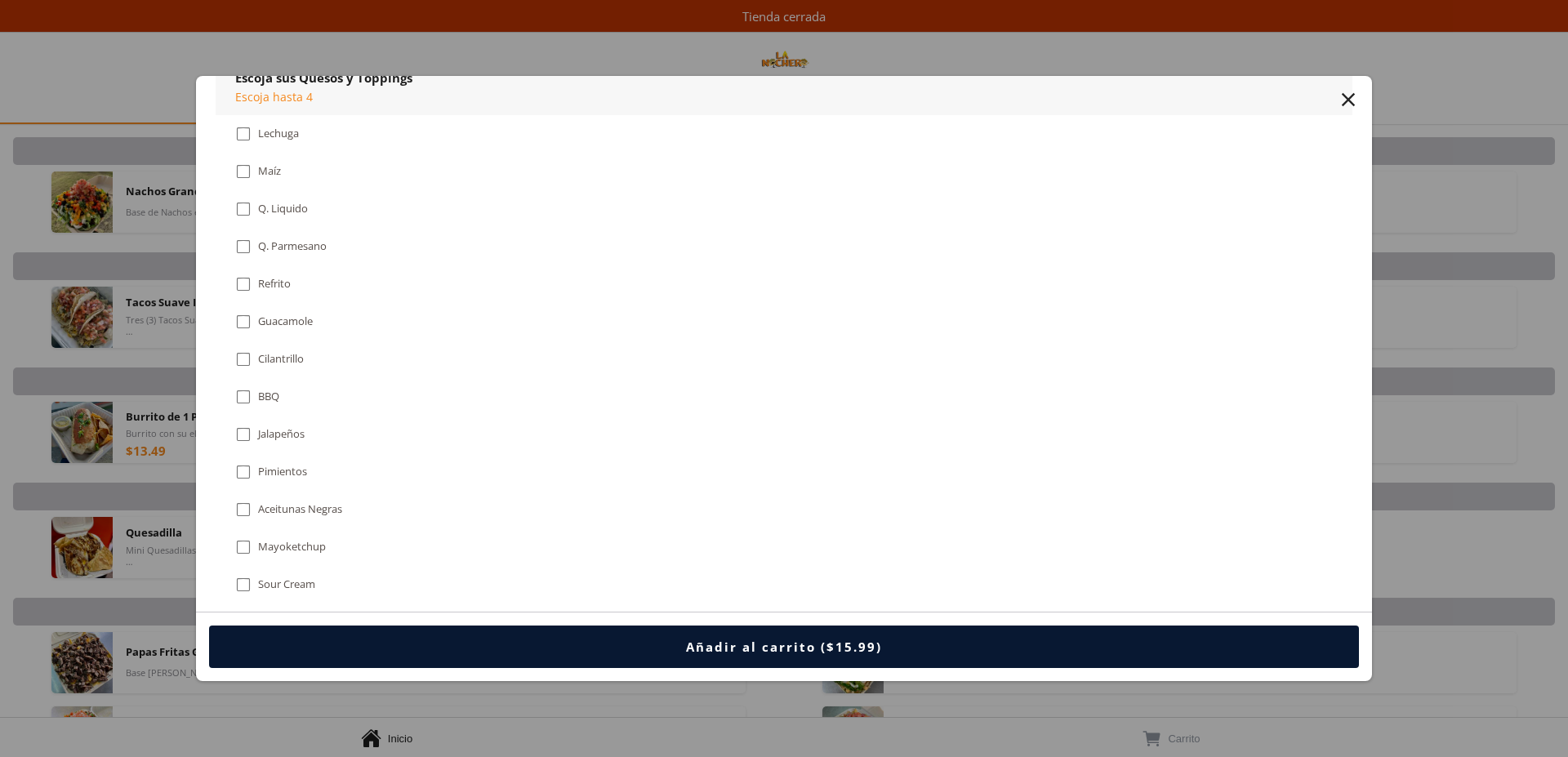
click at [243, 286] on div "" at bounding box center [243, 283] width 16 height 18
click at [240, 326] on div "" at bounding box center [243, 321] width 16 height 18
click at [242, 438] on div "" at bounding box center [243, 434] width 16 height 18
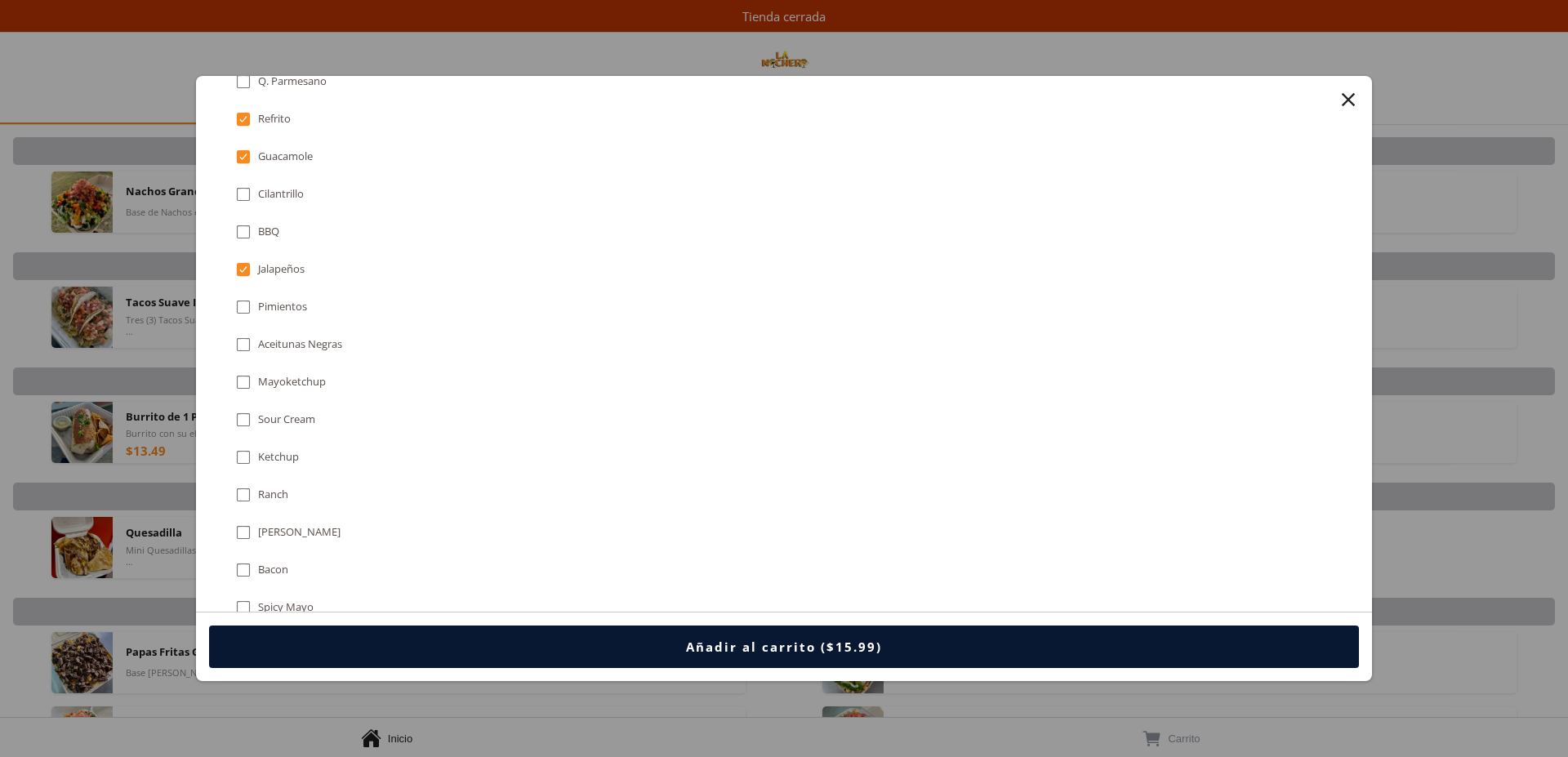
scroll to position [999, 0]
click at [240, 418] on div "" at bounding box center [243, 417] width 16 height 18
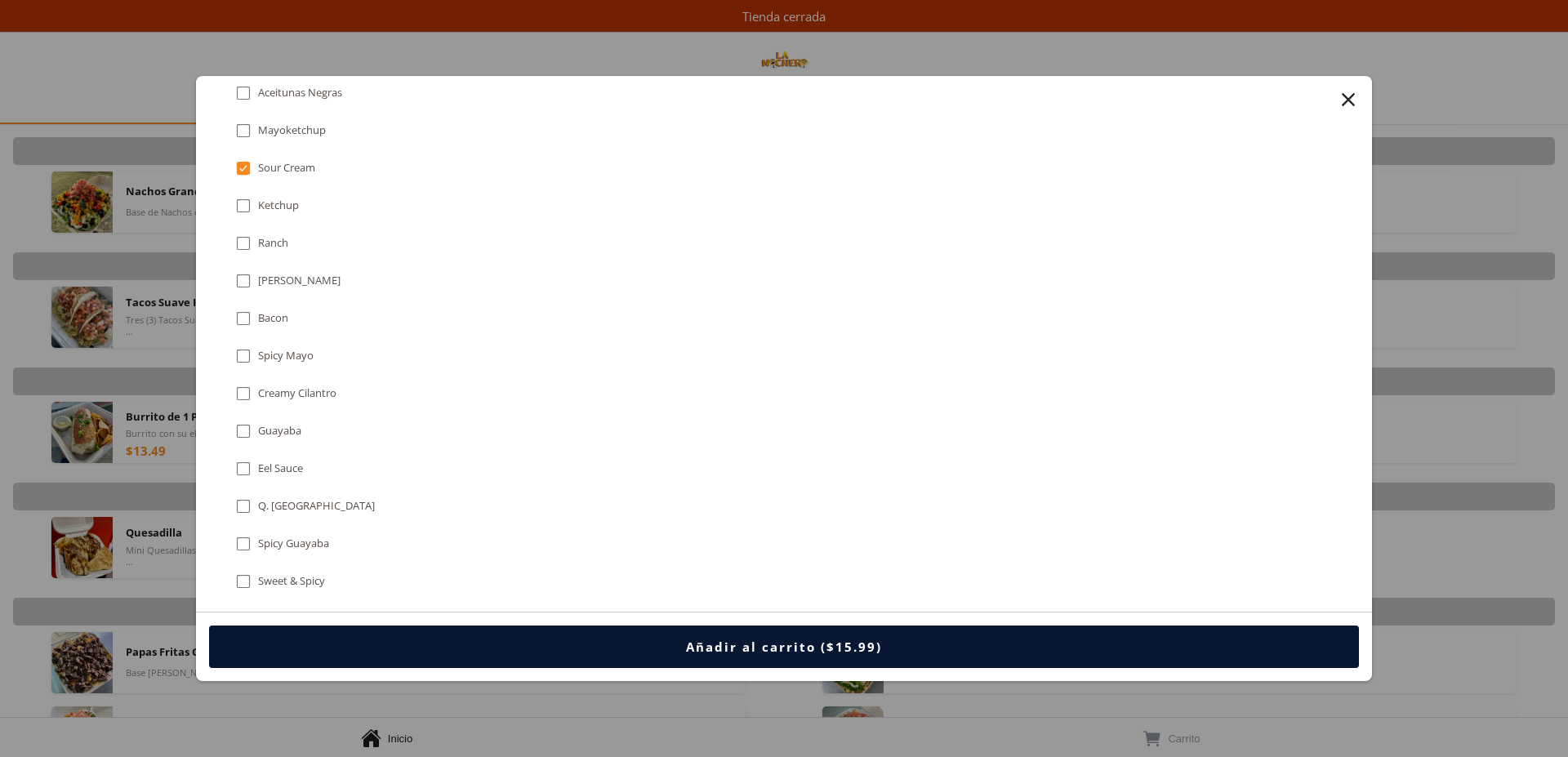
click at [239, 286] on div "" at bounding box center [243, 280] width 16 height 18
click at [243, 280] on div "" at bounding box center [243, 280] width 16 height 18
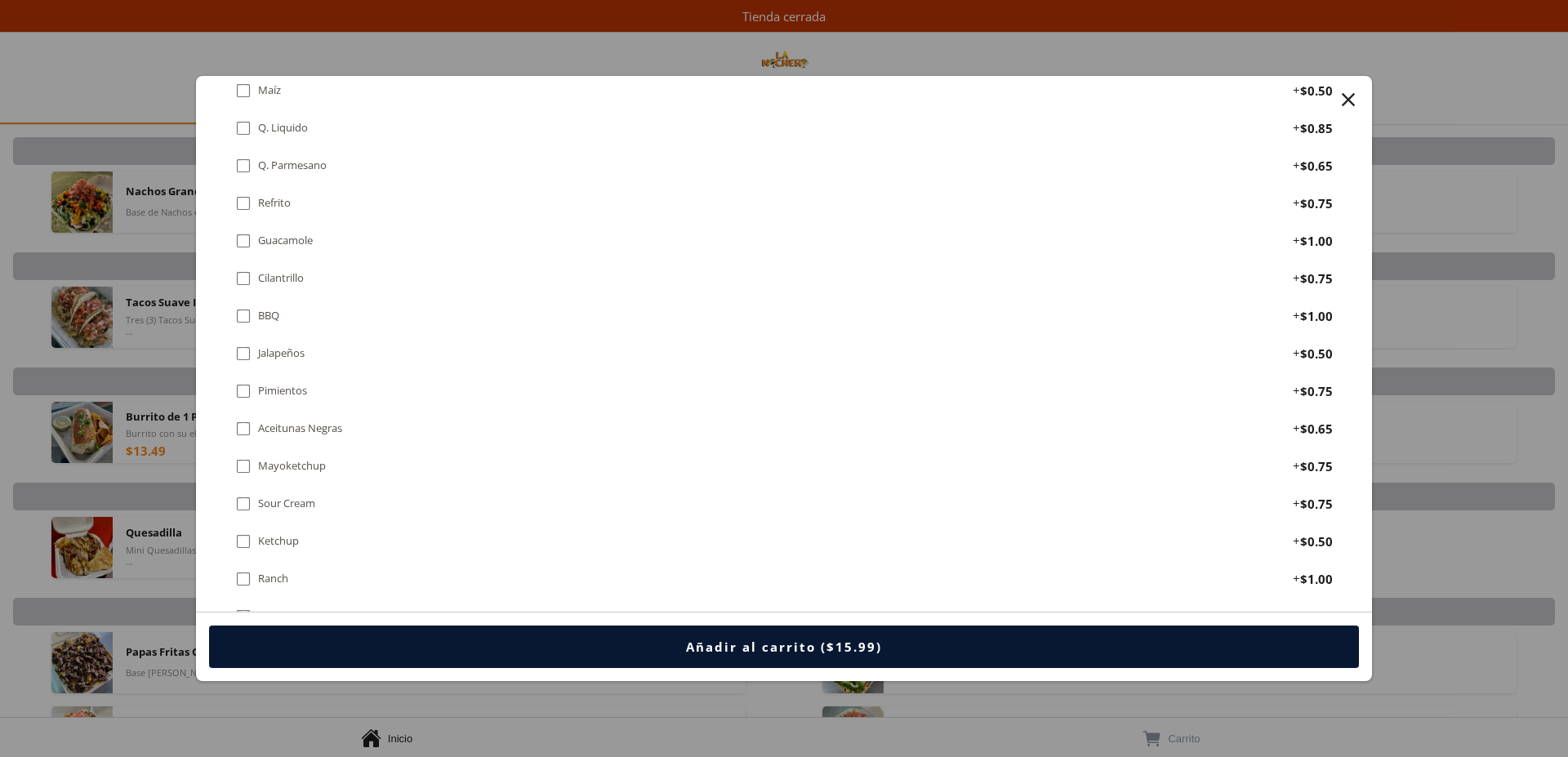
scroll to position [2166, 0]
click at [253, 463] on div " Sour Cream" at bounding box center [278, 464] width 86 height 18
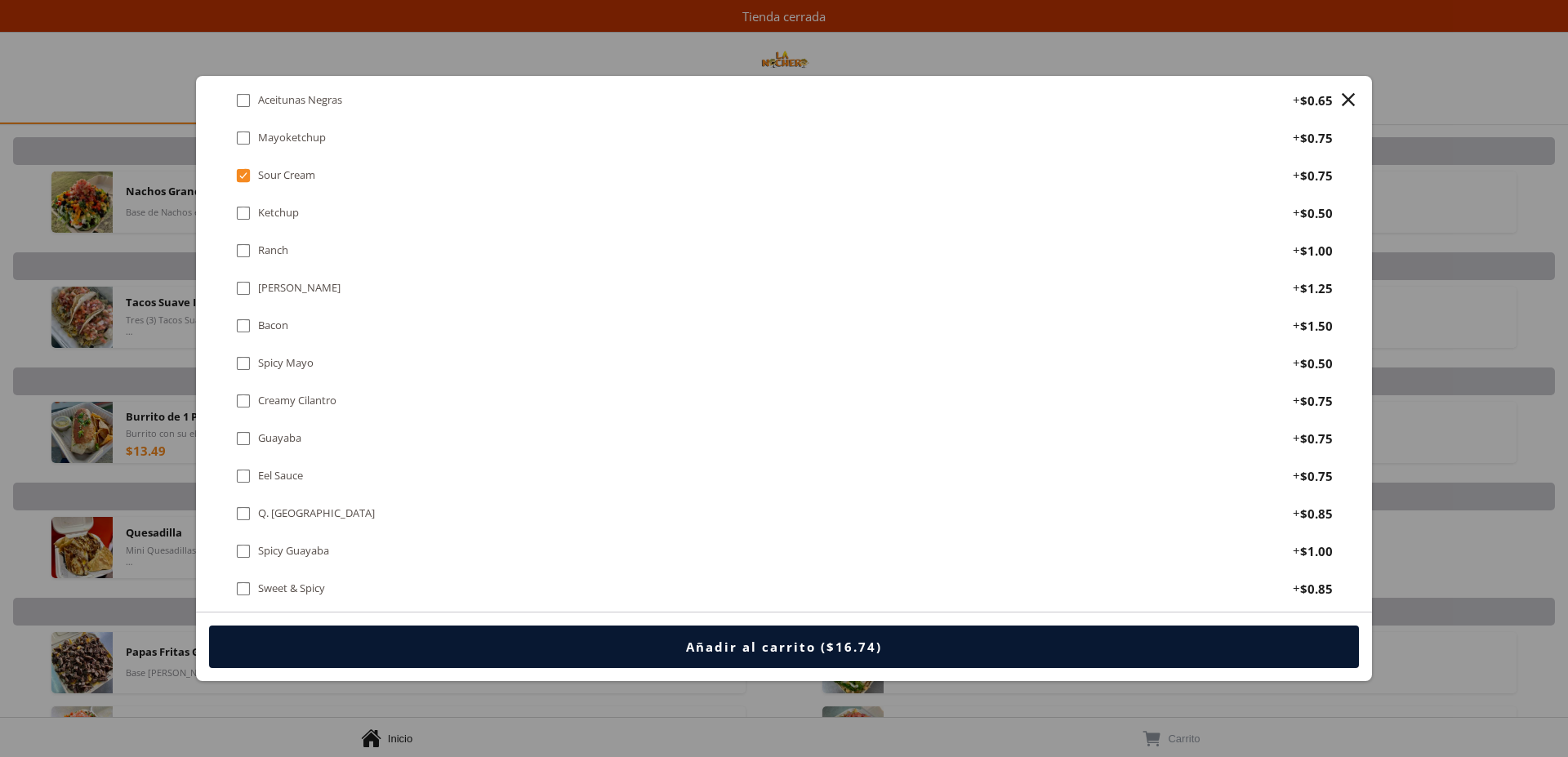
scroll to position [2499, 0]
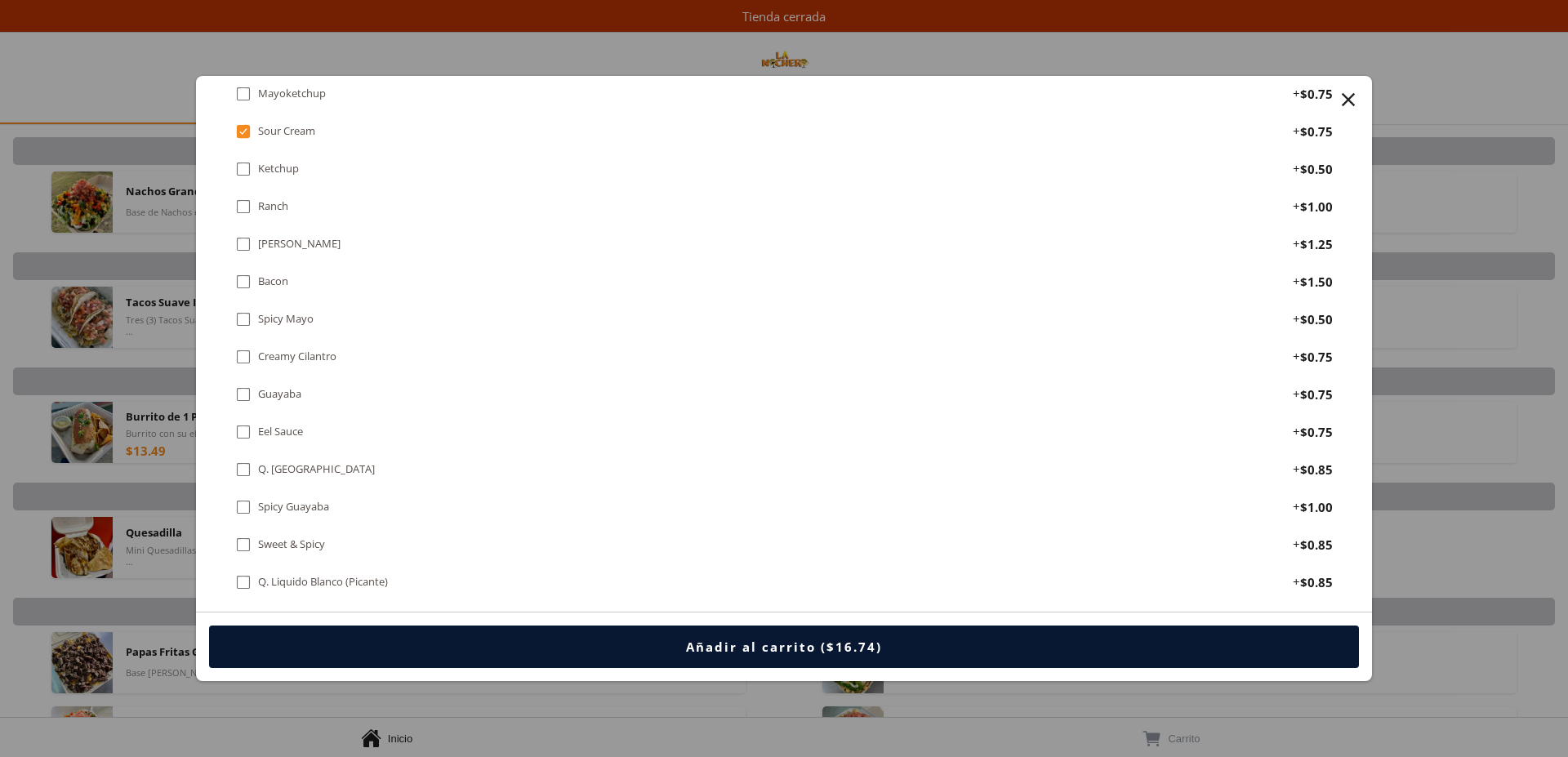
click at [243, 239] on div "" at bounding box center [243, 244] width 16 height 18
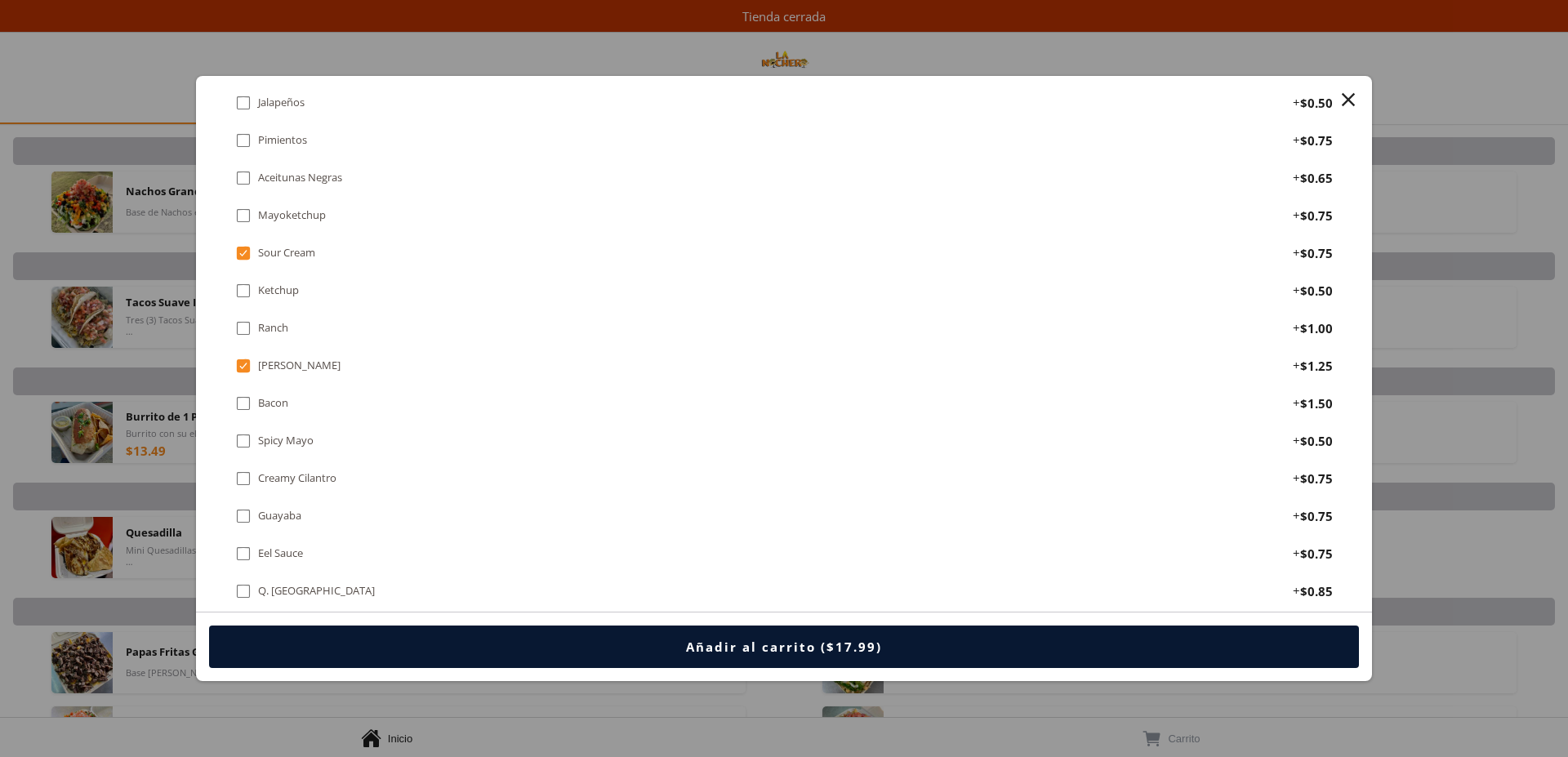
scroll to position [2416, 0]
click at [242, 214] on div "" at bounding box center [243, 215] width 16 height 18
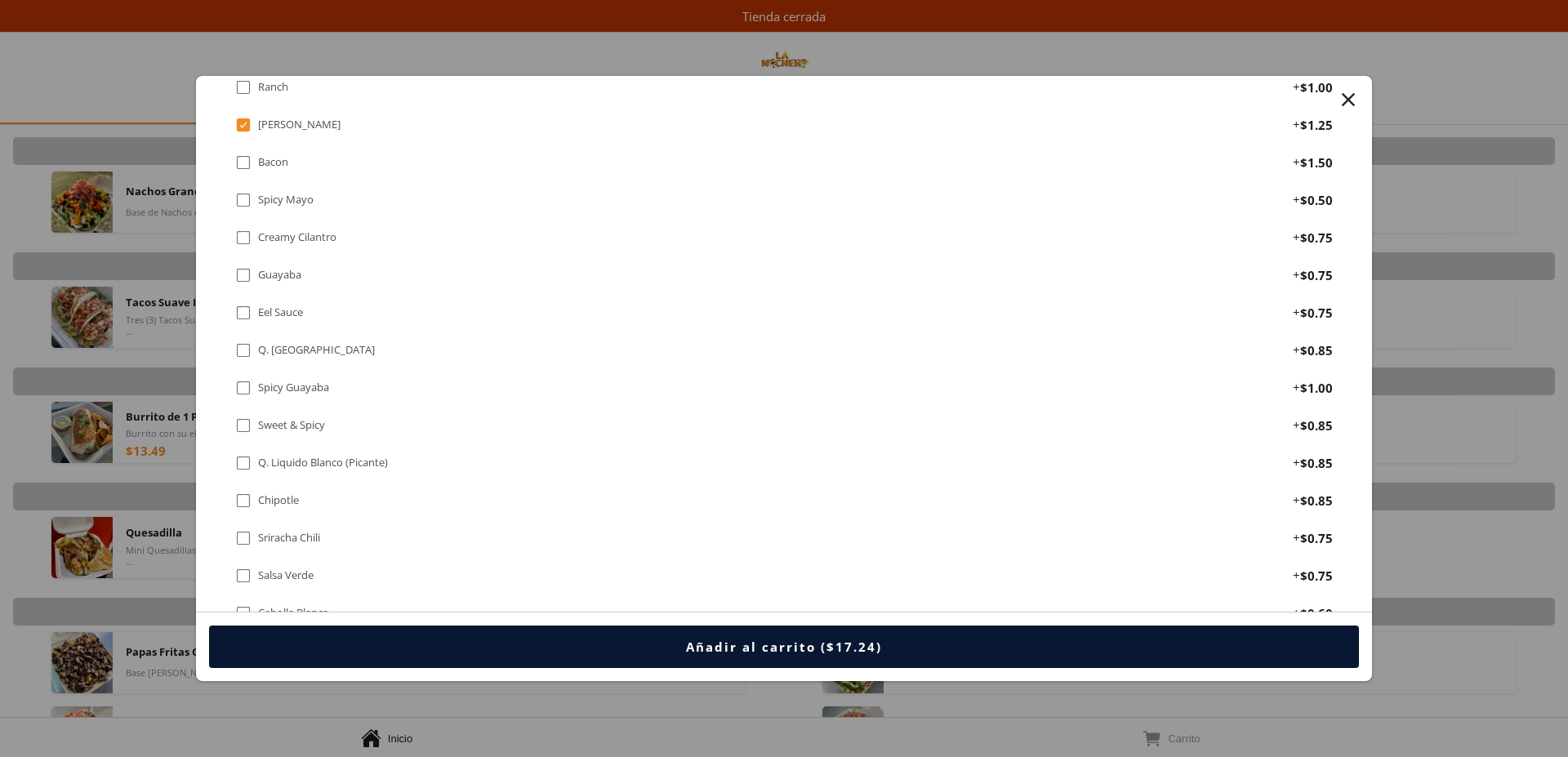
scroll to position [2666, 0]
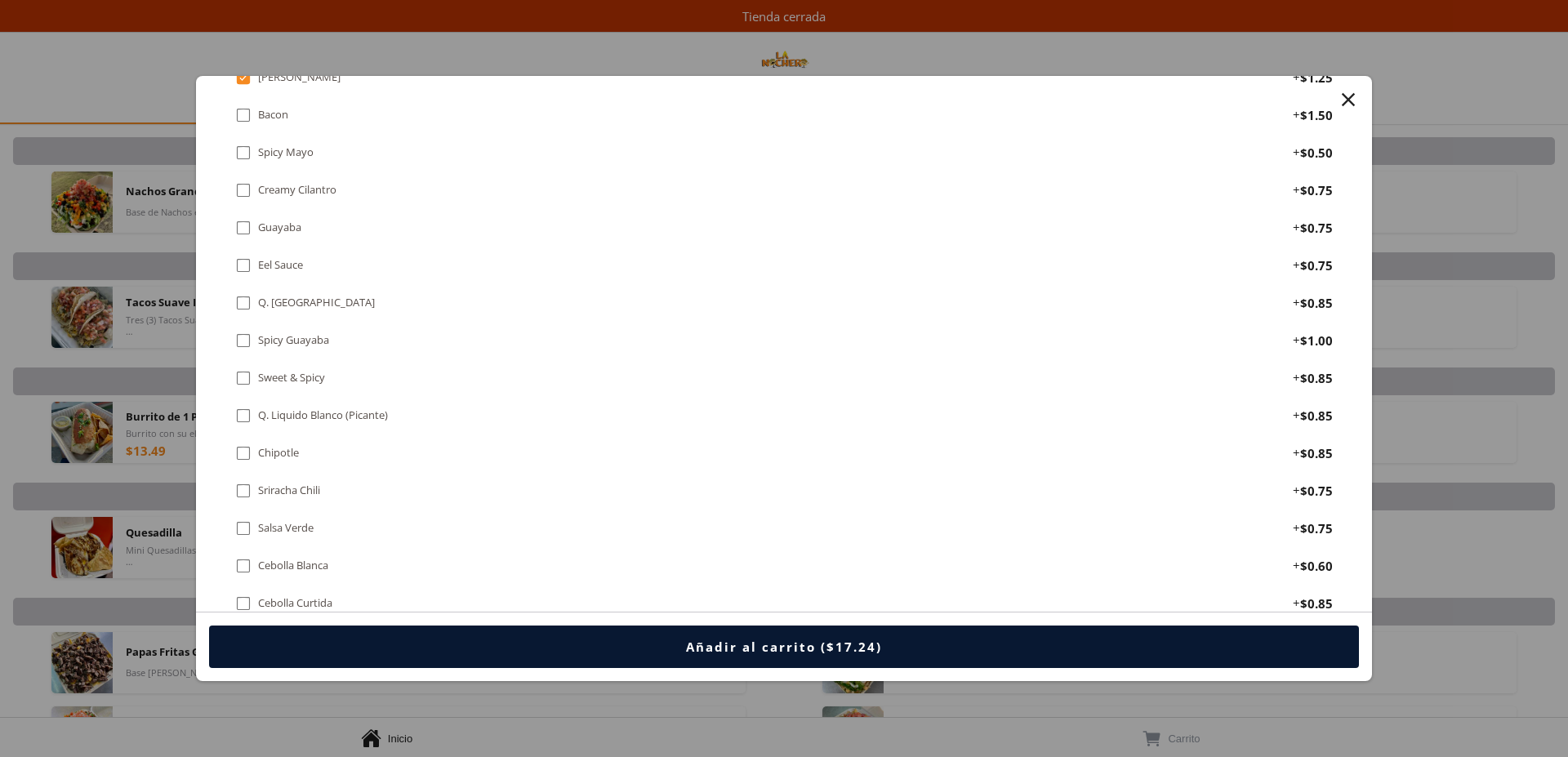
click at [237, 188] on div "" at bounding box center [243, 189] width 16 height 18
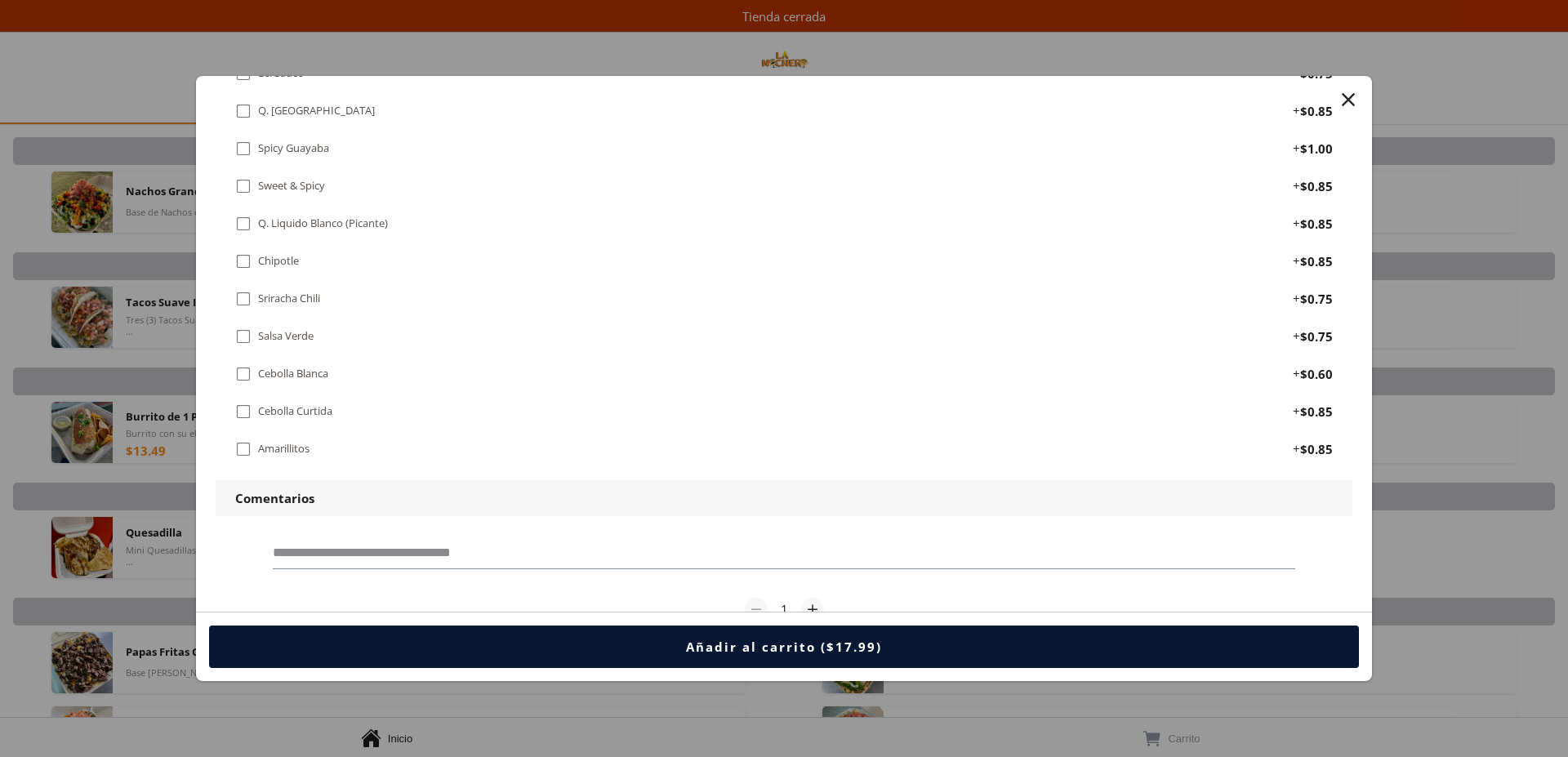
scroll to position [2911, 0]
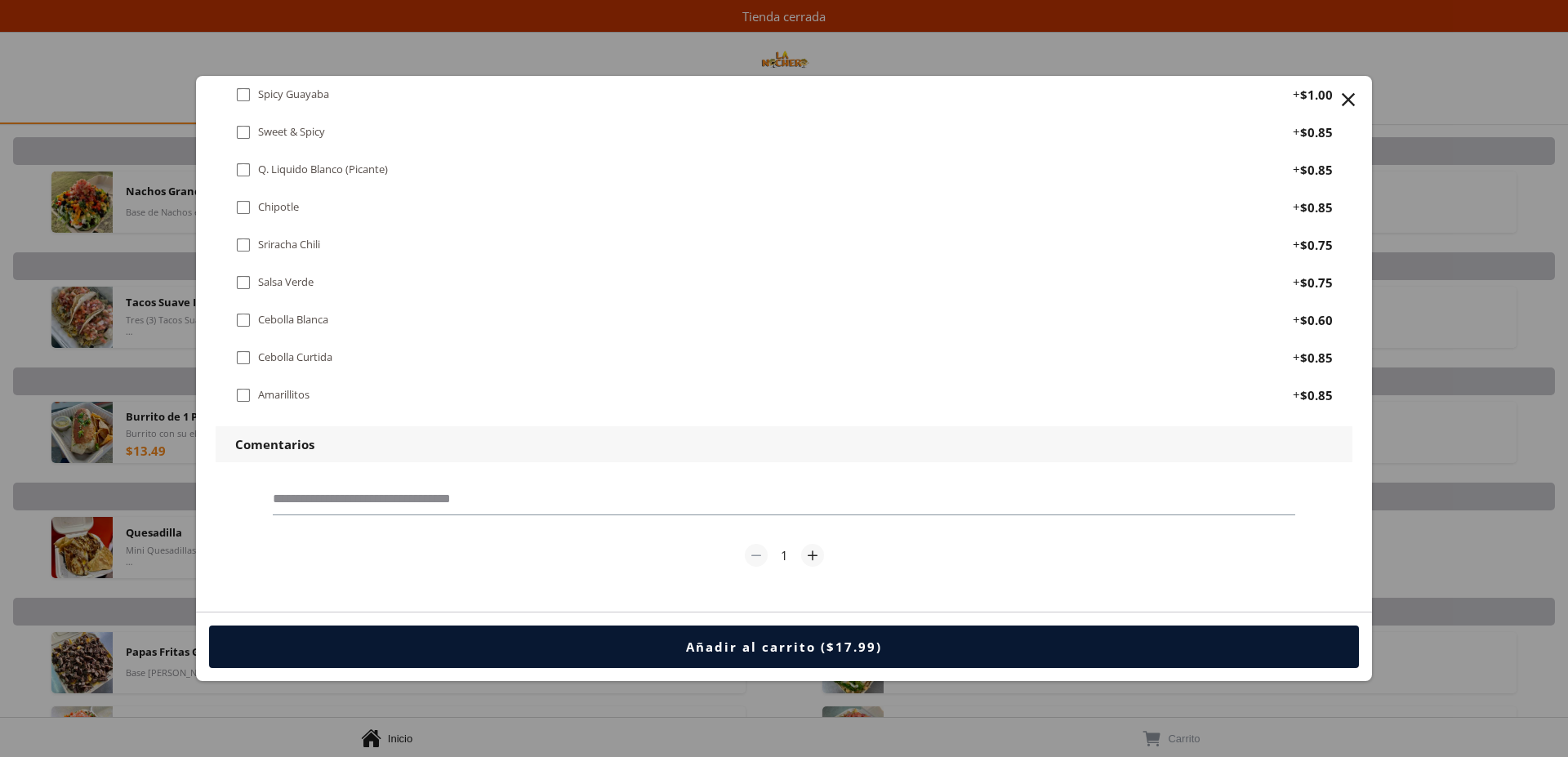
click at [240, 356] on div "" at bounding box center [243, 357] width 16 height 18
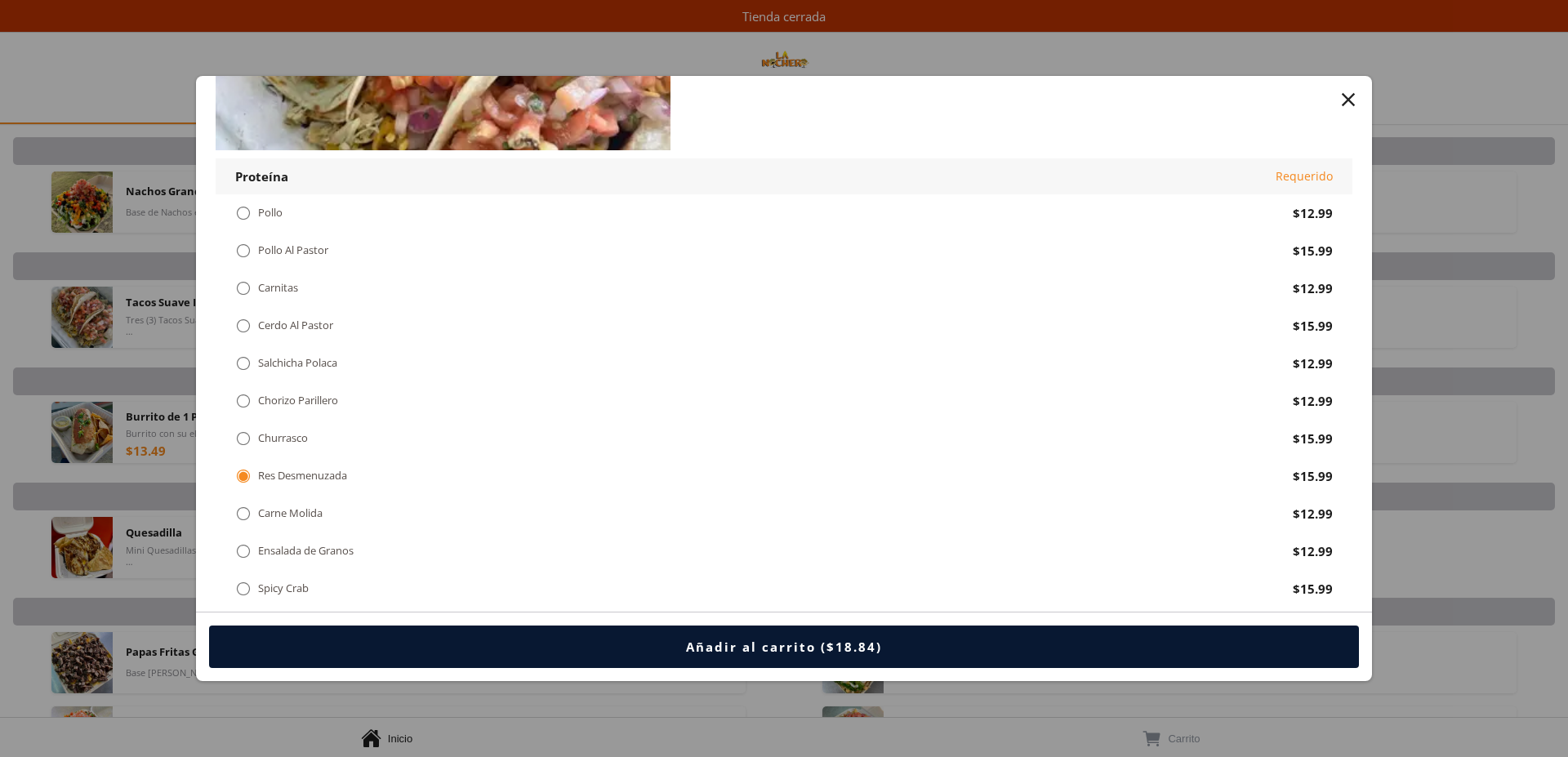
scroll to position [83, 0]
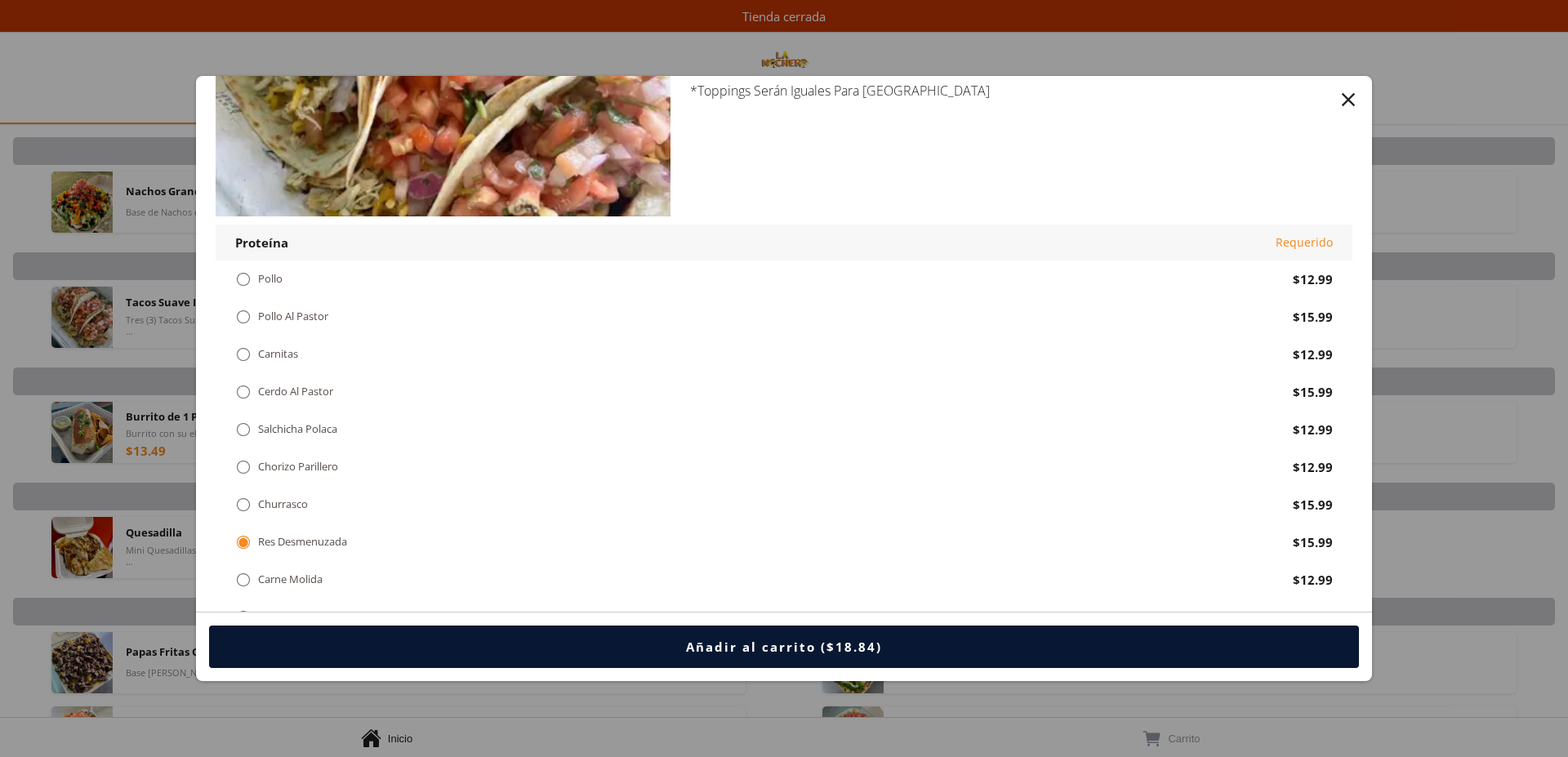
click at [241, 288] on div "" at bounding box center [243, 278] width 16 height 18
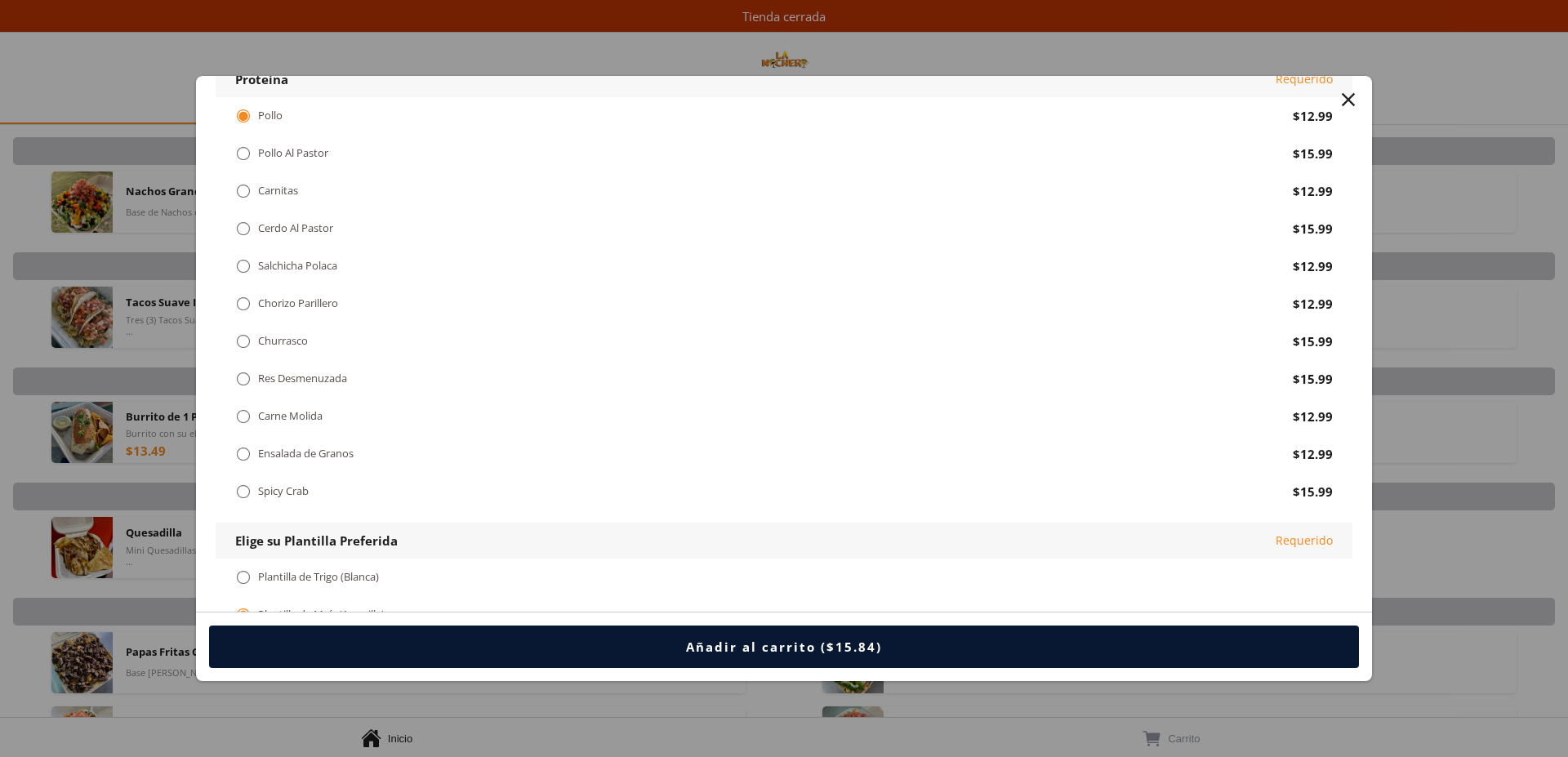
scroll to position [250, 0]
click at [244, 188] on div "" at bounding box center [243, 187] width 16 height 18
drag, startPoint x: 1347, startPoint y: 98, endPoint x: 912, endPoint y: 179, distance: 442.5
click at [1347, 100] on div "" at bounding box center [1348, 99] width 23 height 23
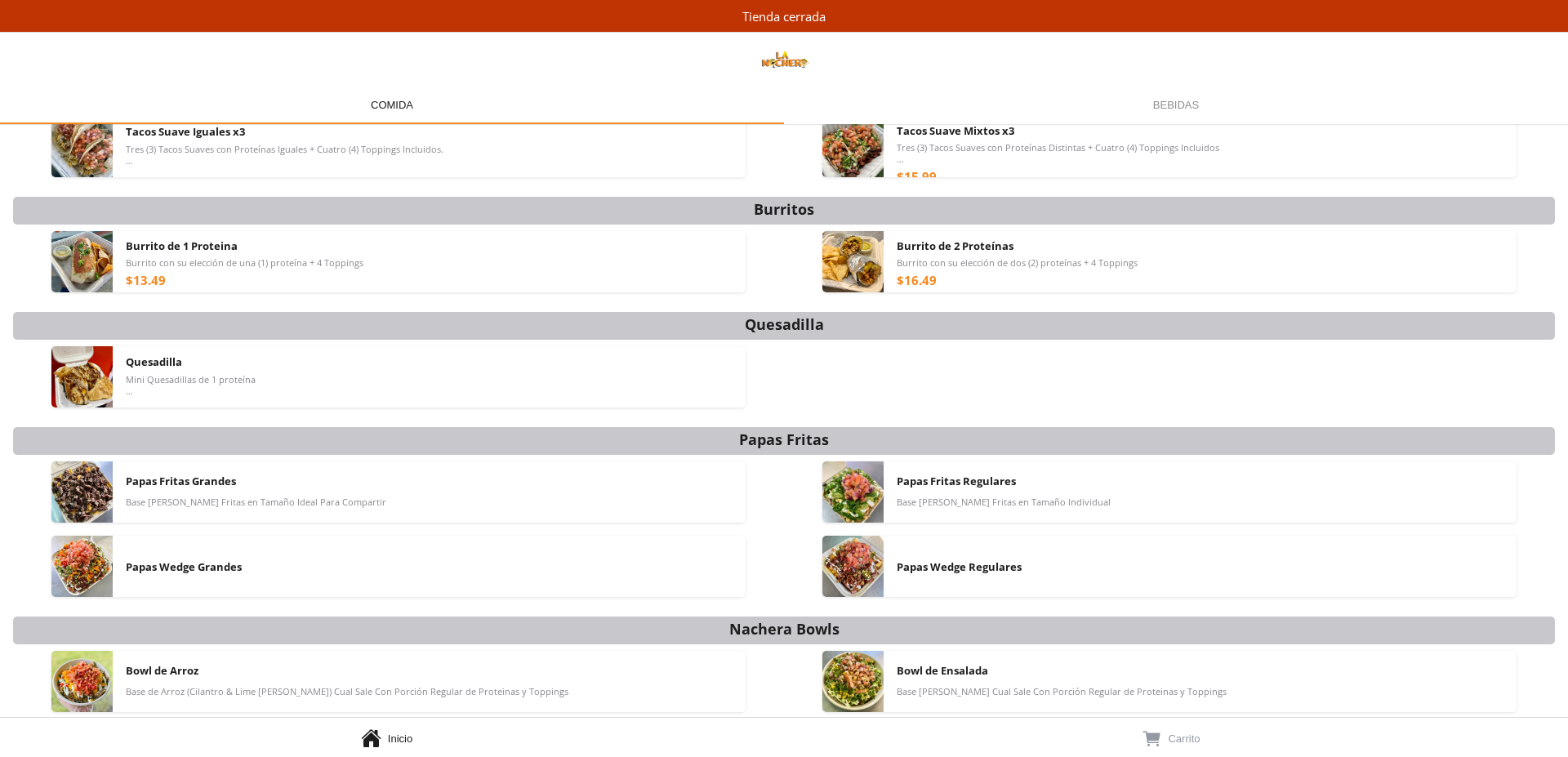
scroll to position [173, 0]
